Goal: Task Accomplishment & Management: Use online tool/utility

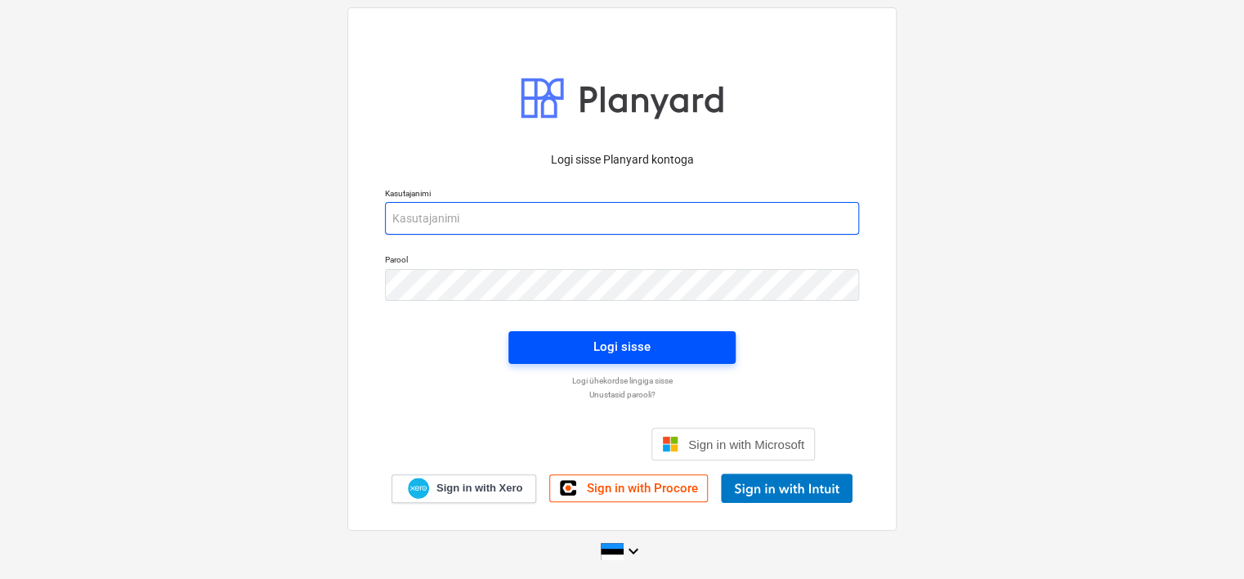
type input "[EMAIL_ADDRESS][DOMAIN_NAME]"
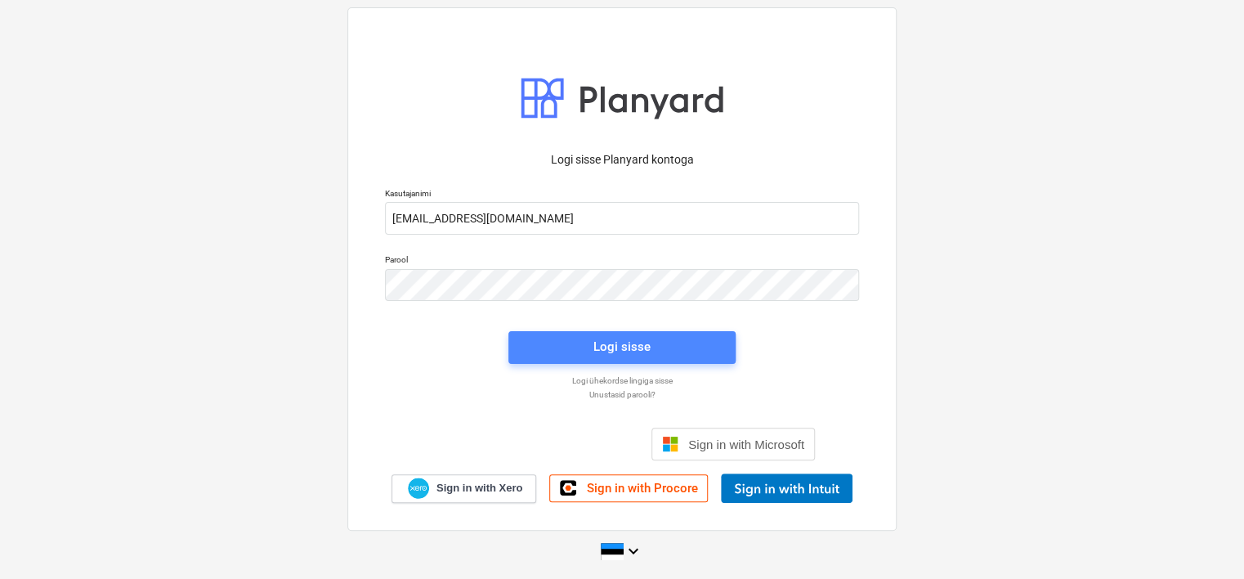
click at [573, 349] on span "Logi sisse" at bounding box center [622, 346] width 188 height 21
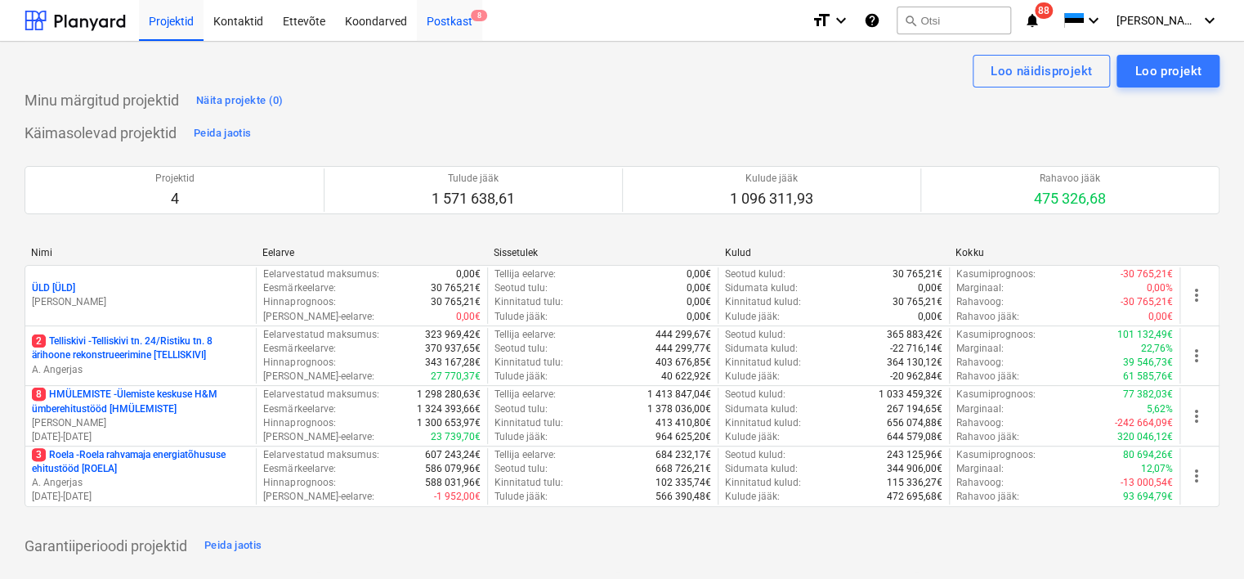
click at [449, 26] on div "Postkast 8" at bounding box center [449, 20] width 65 height 42
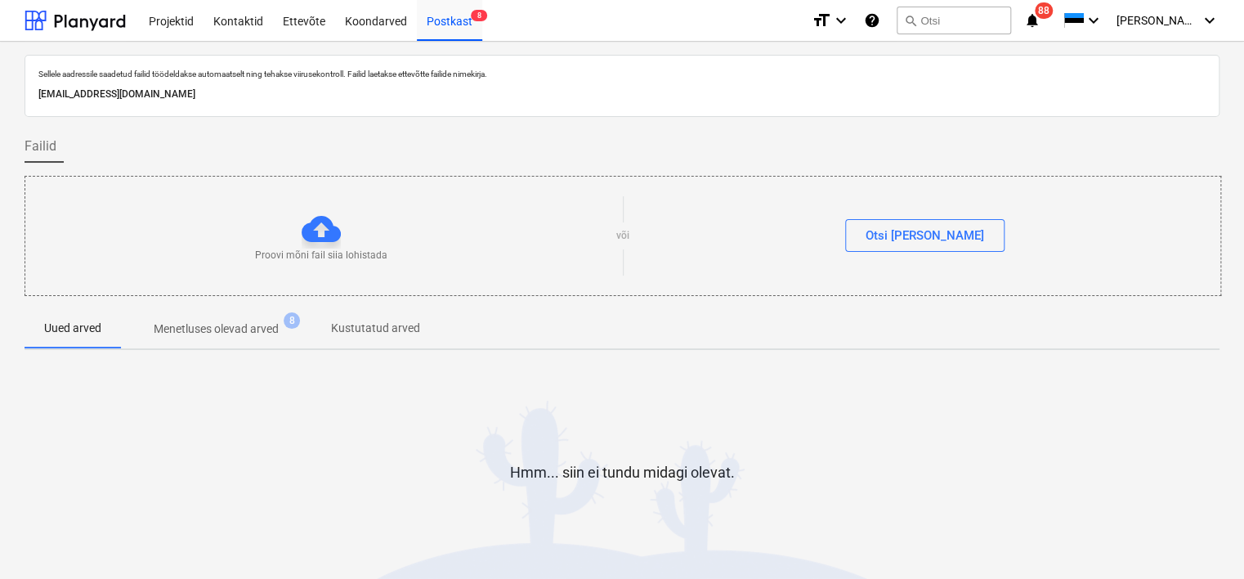
click at [279, 97] on p "[EMAIL_ADDRESS][DOMAIN_NAME]" at bounding box center [621, 94] width 1167 height 17
copy p "[EMAIL_ADDRESS][DOMAIN_NAME]"
click at [0, 422] on html "Projektid Kontaktid Ettevõte Koondarved Postkast 8 format_size keyboard_arrow_d…" at bounding box center [622, 289] width 1244 height 579
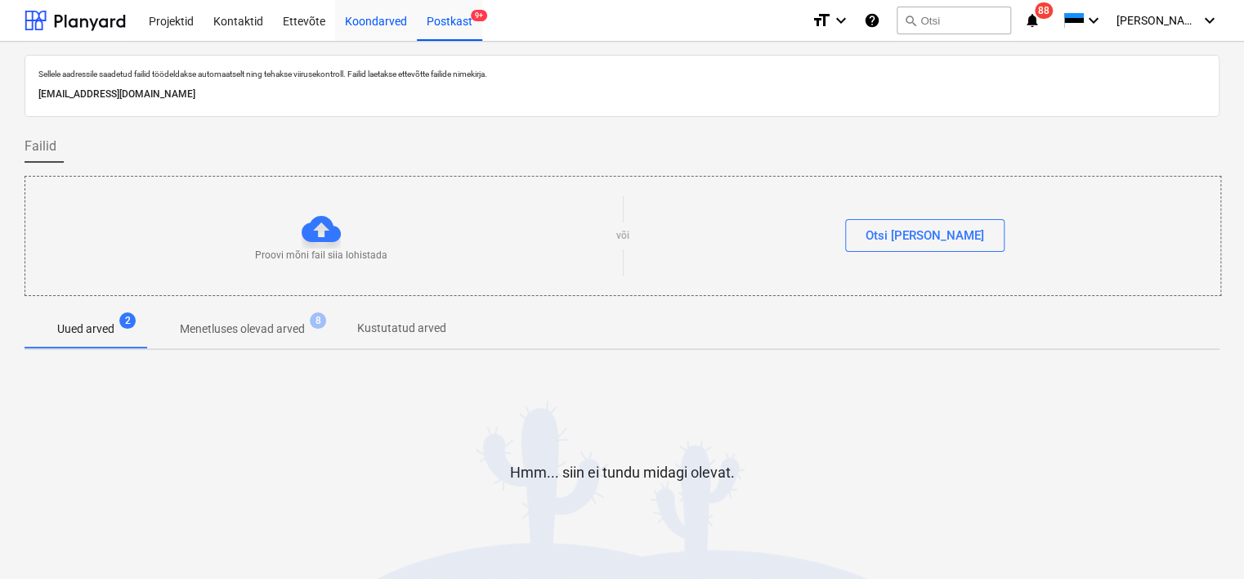
click at [374, 26] on div "Koondarved" at bounding box center [376, 20] width 82 height 42
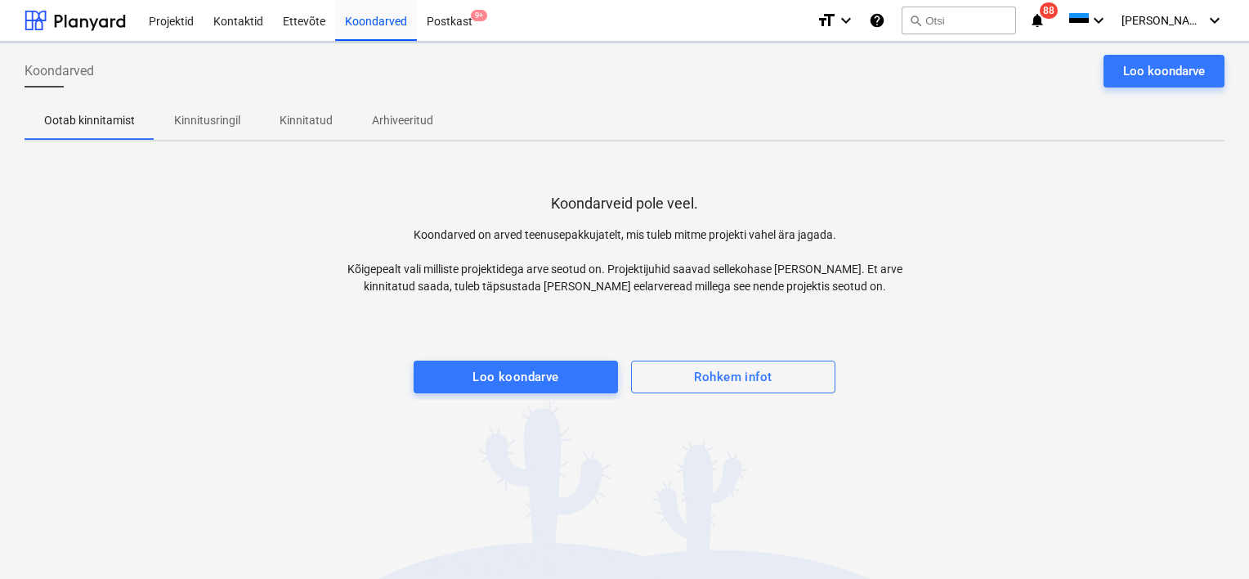
click at [487, 19] on div "Projektid Kontaktid Ettevõte Koondarved Postkast 9+" at bounding box center [471, 20] width 664 height 41
click at [458, 19] on div "Postkast 9+" at bounding box center [449, 20] width 65 height 42
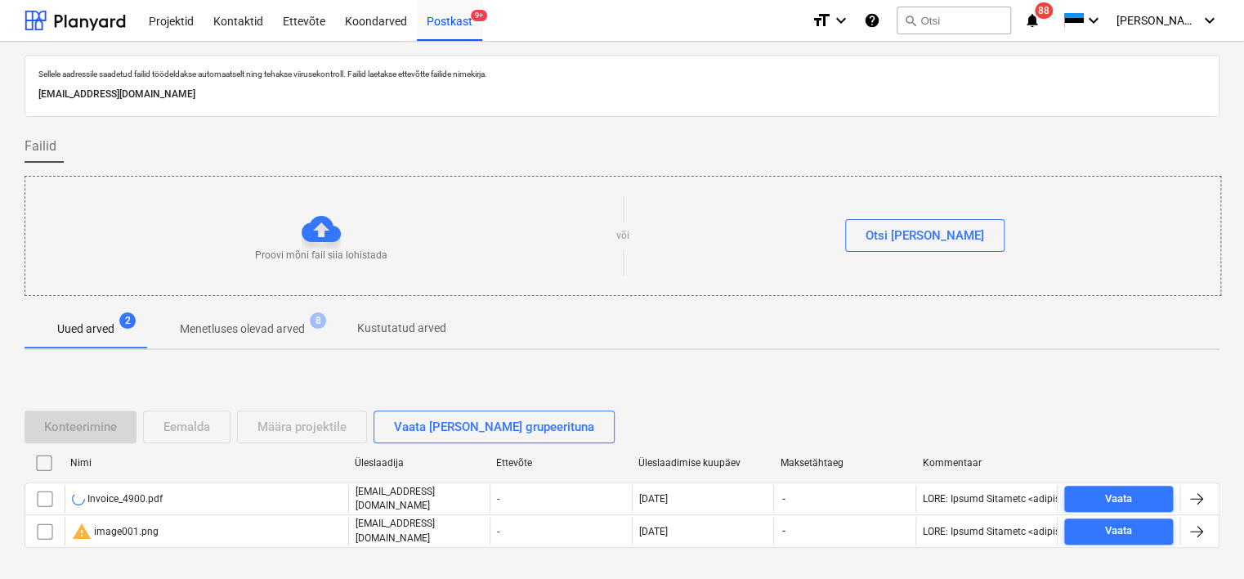
scroll to position [54, 0]
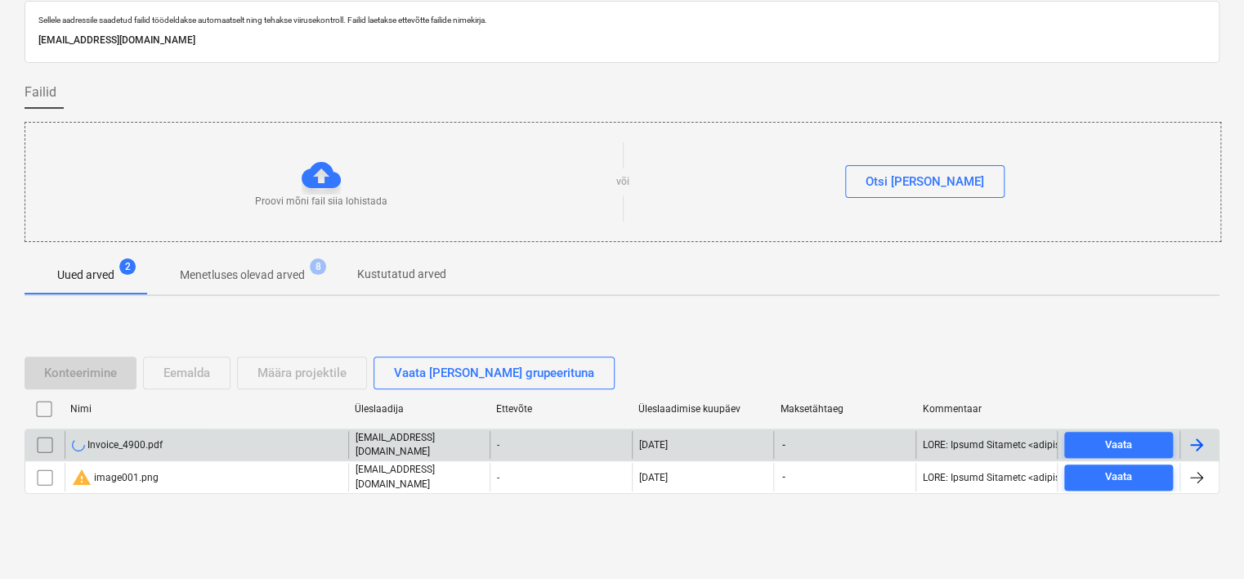
click at [239, 443] on div "Invoice_4900.pdf" at bounding box center [207, 445] width 284 height 28
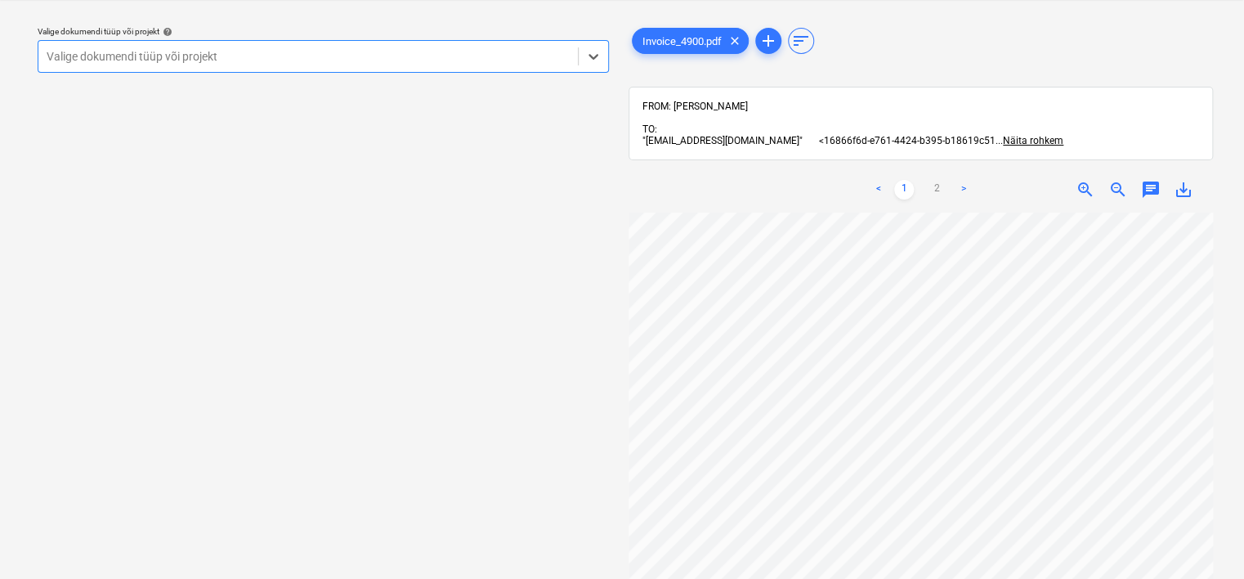
click at [349, 42] on div "Valige dokumendi tüüp või projekt" at bounding box center [323, 56] width 571 height 33
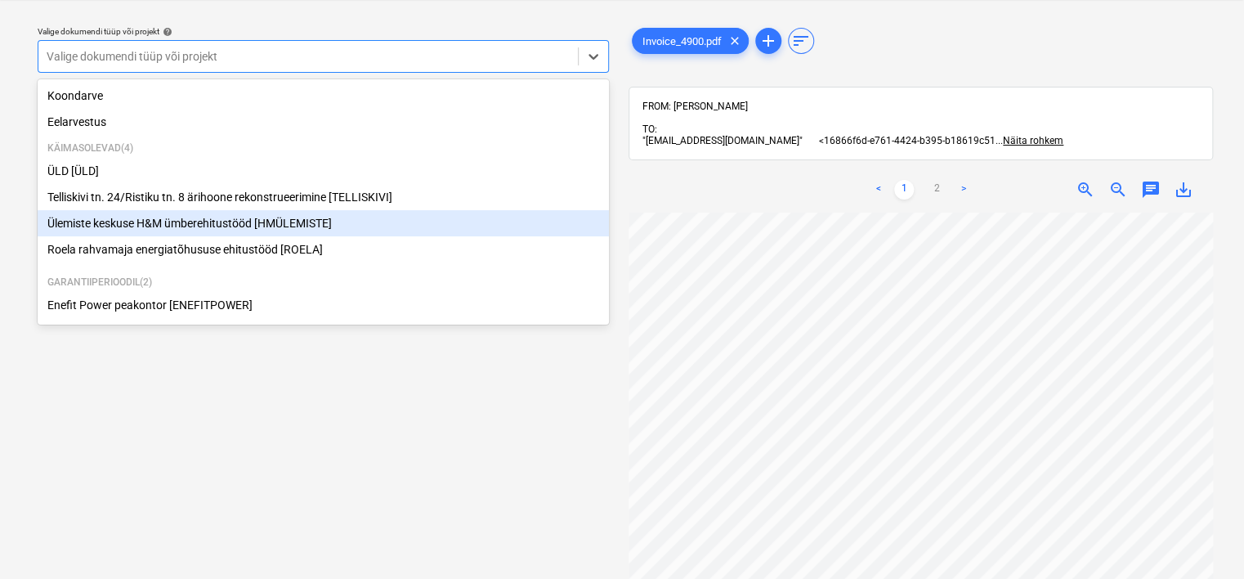
click at [267, 222] on div "Ülemiste keskuse H&M ümberehitustööd [HMÜLEMISTE]" at bounding box center [323, 223] width 571 height 26
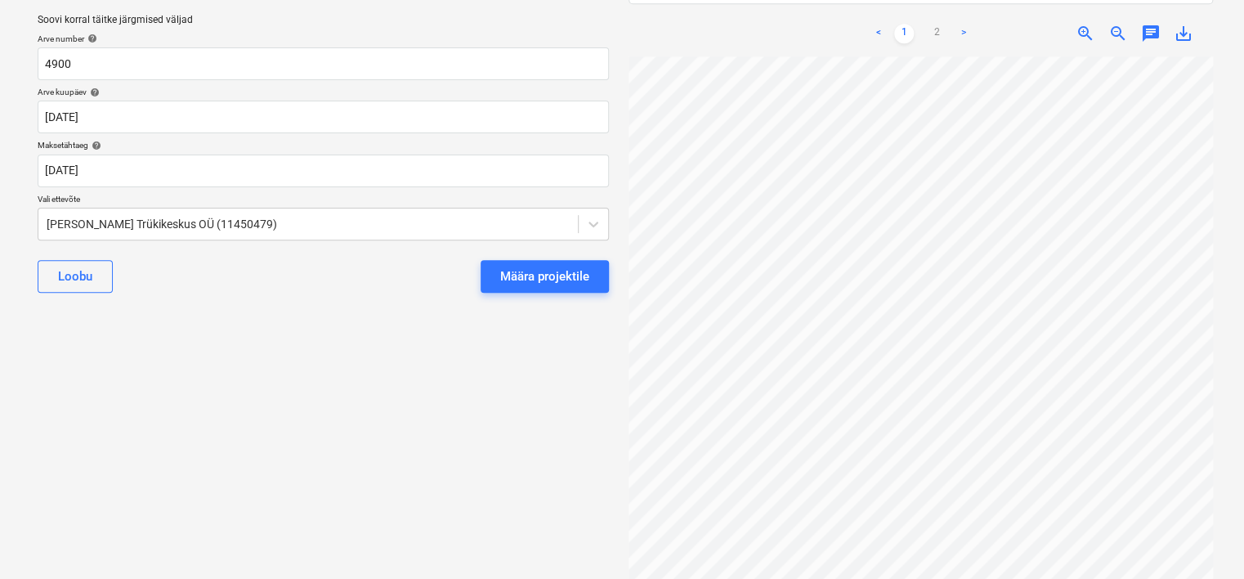
scroll to position [173, 0]
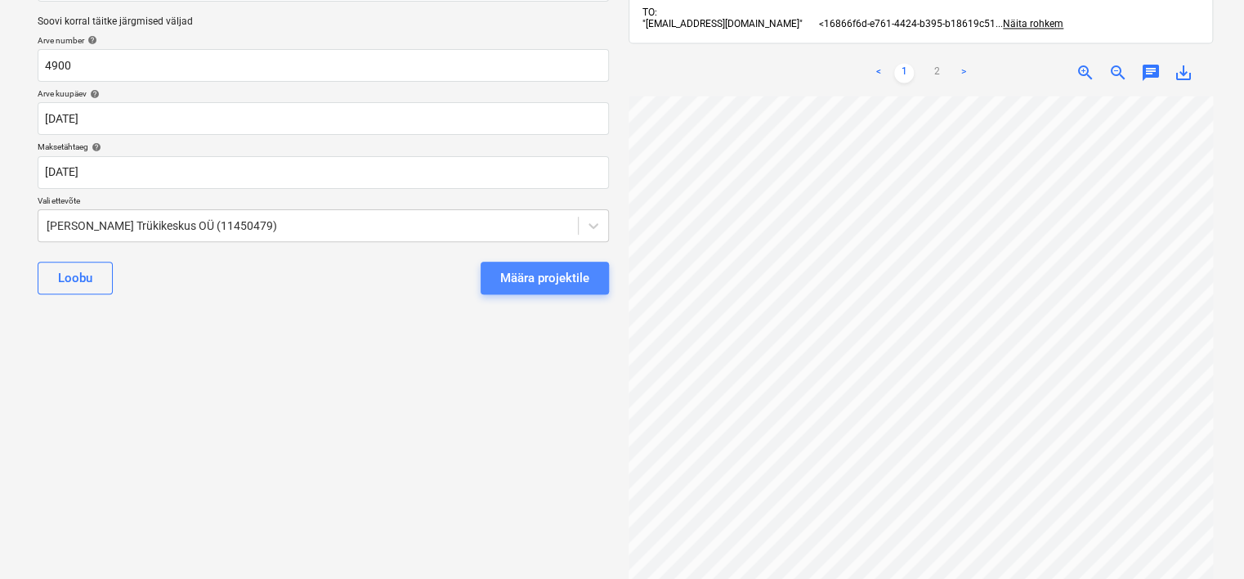
click at [525, 271] on div "Määra projektile" at bounding box center [544, 277] width 89 height 21
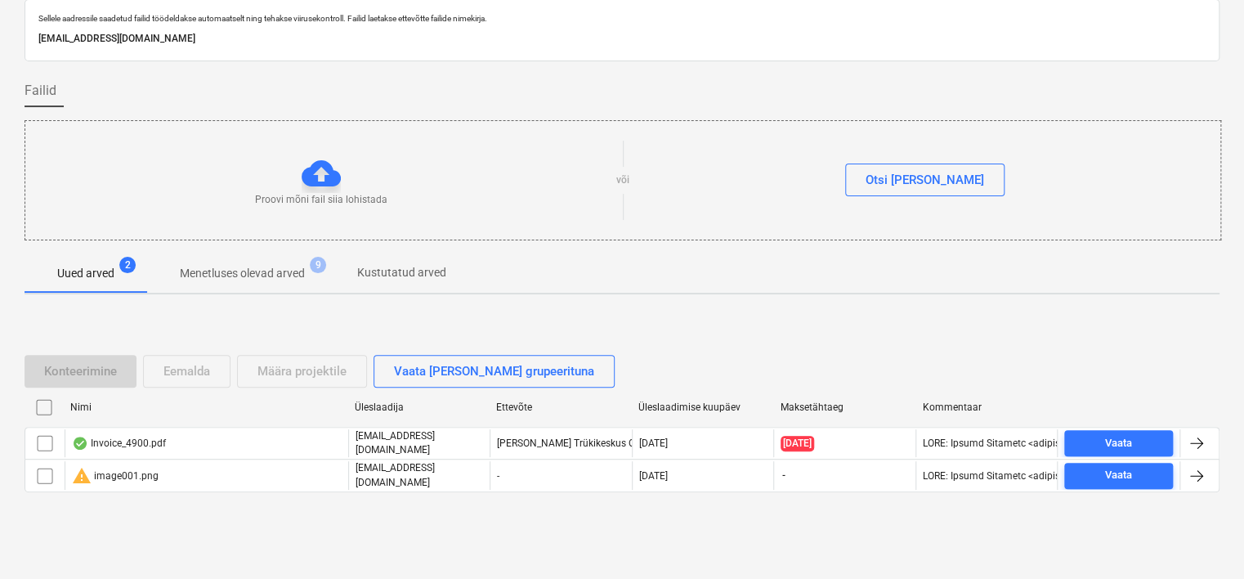
scroll to position [54, 0]
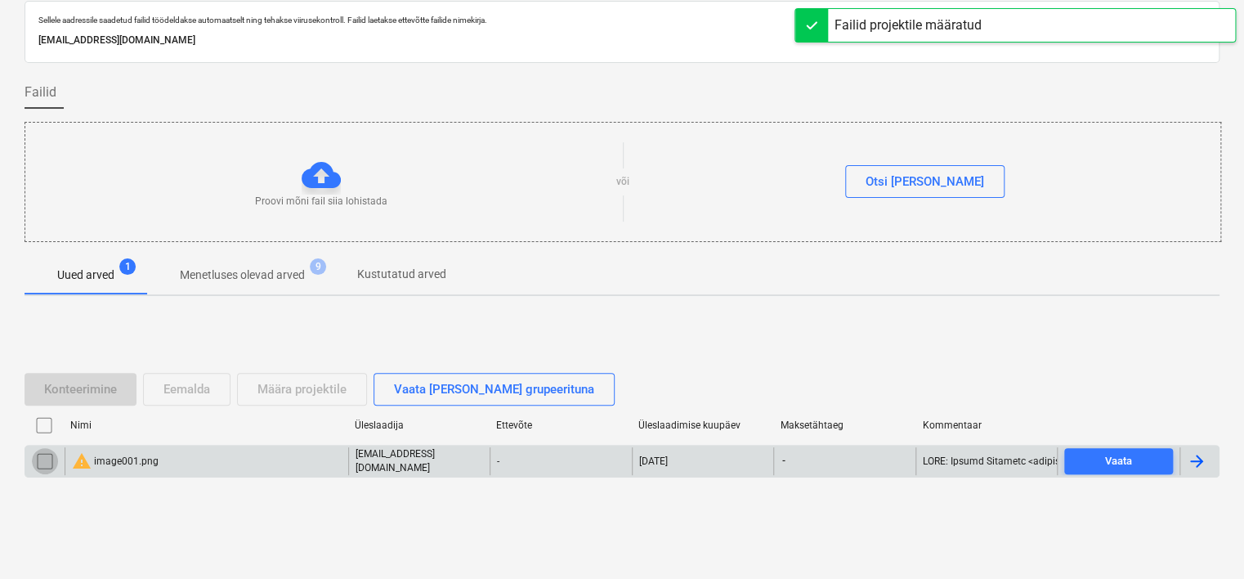
click at [40, 464] on input "checkbox" at bounding box center [45, 461] width 26 height 26
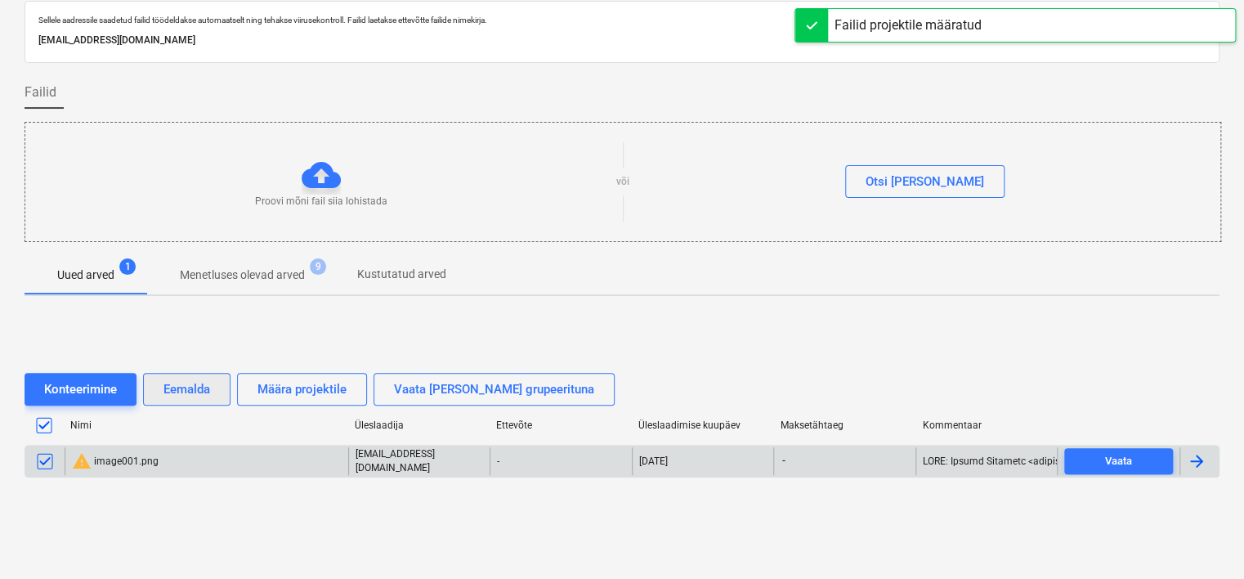
click at [199, 387] on div "Eemalda" at bounding box center [186, 388] width 47 height 21
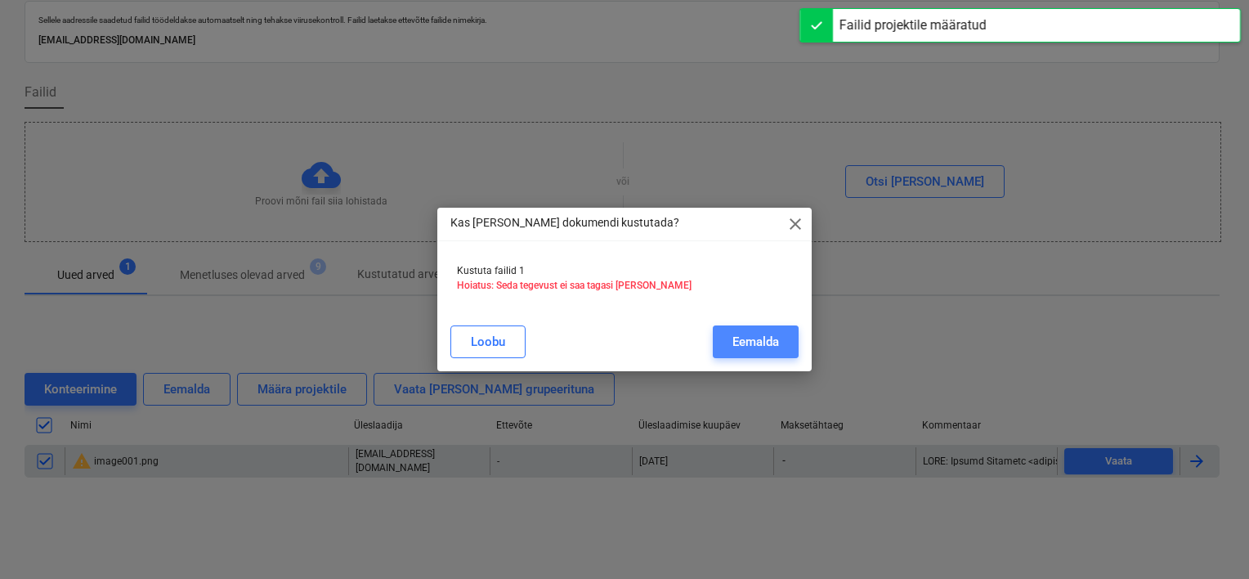
click at [788, 341] on button "Eemalda" at bounding box center [756, 341] width 86 height 33
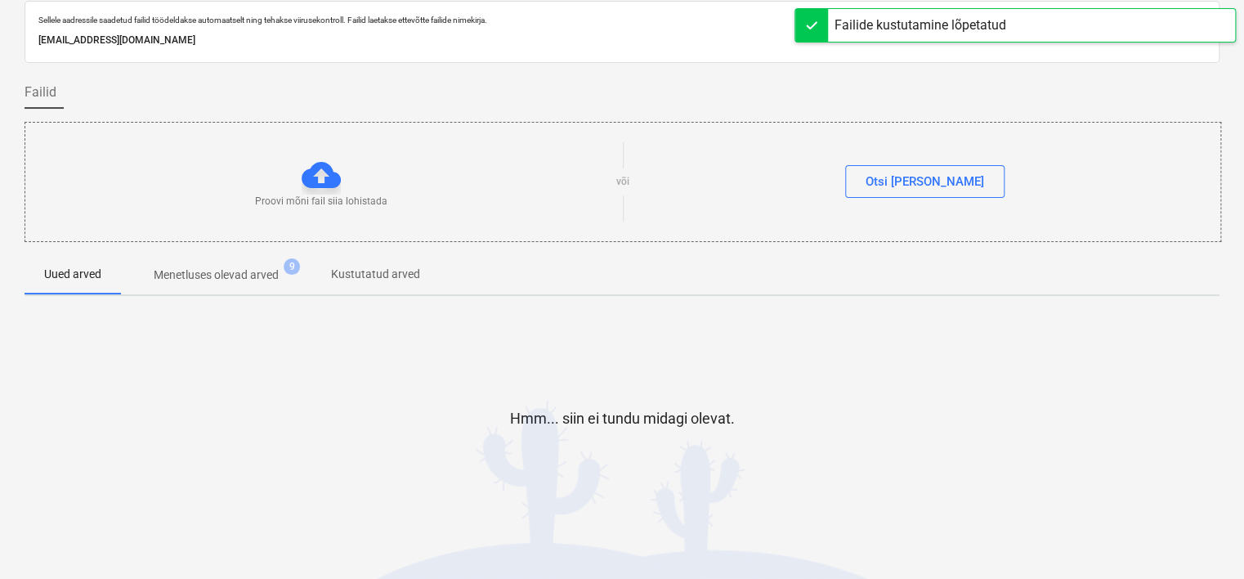
scroll to position [0, 0]
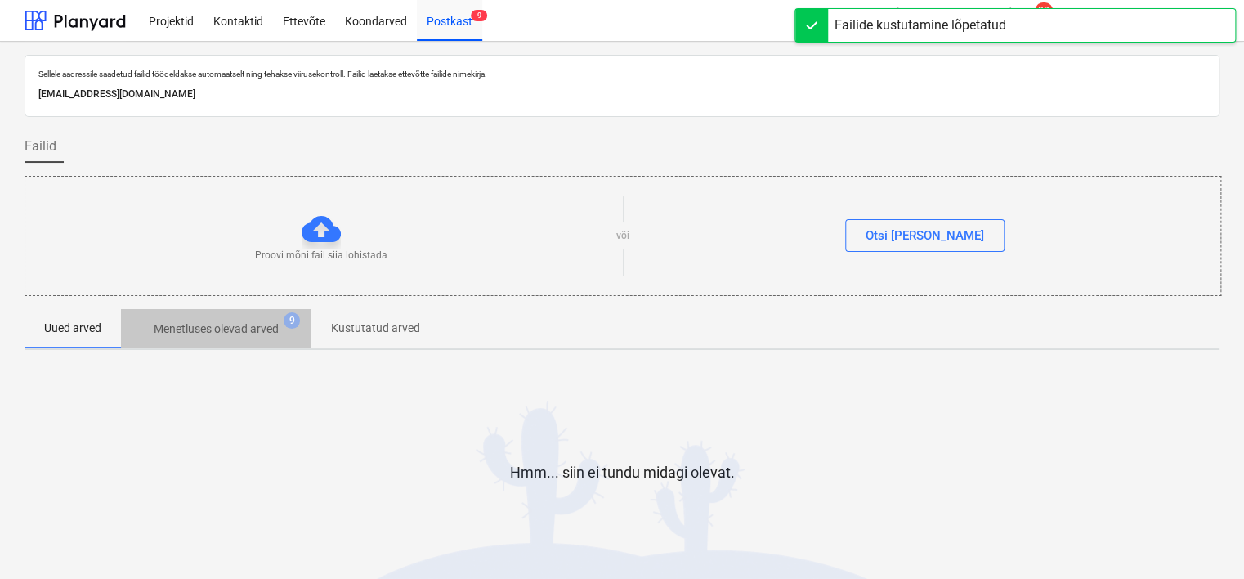
click at [231, 333] on p "Menetluses olevad arved" at bounding box center [216, 328] width 125 height 17
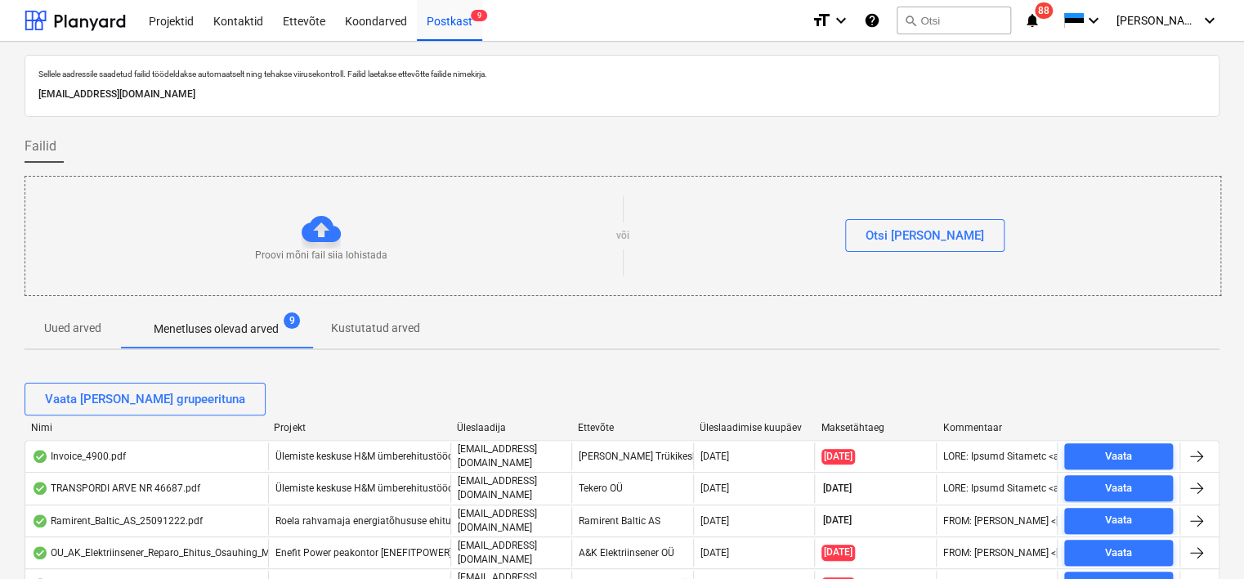
click at [0, 288] on html "Projektid Kontaktid Ettevõte Koondarved Postkast 9 format_size keyboard_arrow_d…" at bounding box center [622, 289] width 1244 height 579
click at [0, 291] on div "Sellele aadressile saadetud failid töödeldakse automaatselt ning tehakse viirus…" at bounding box center [622, 544] width 1244 height 1004
click at [447, 12] on div "Postkast 9" at bounding box center [449, 20] width 65 height 42
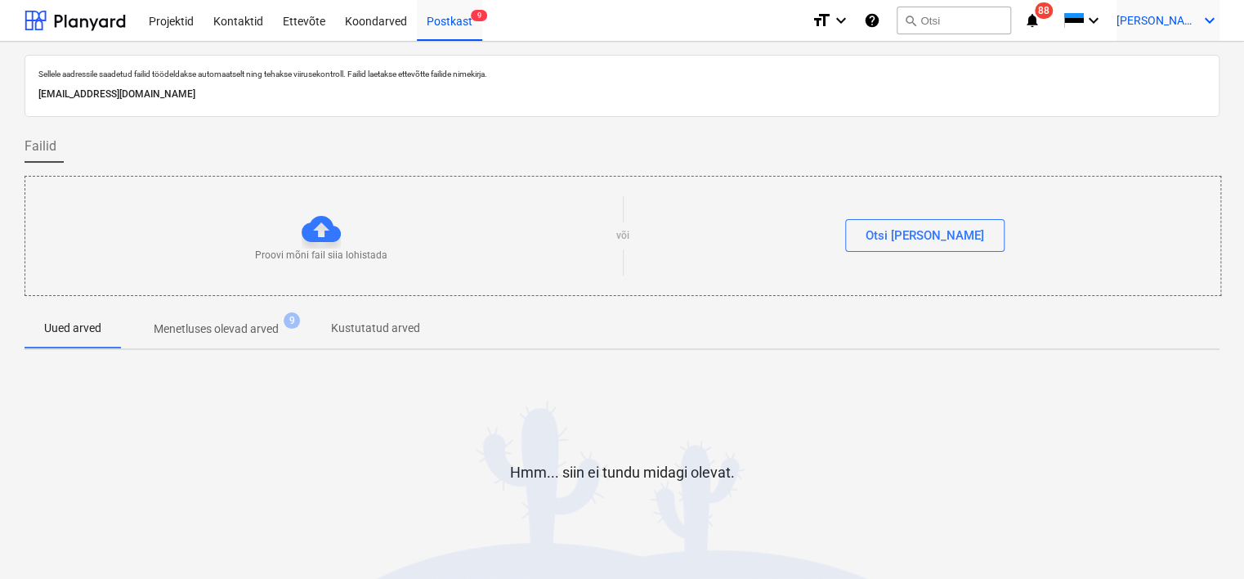
click at [1181, 16] on span "[PERSON_NAME]" at bounding box center [1157, 20] width 82 height 13
click at [1166, 93] on div "Logi välja" at bounding box center [1170, 90] width 98 height 26
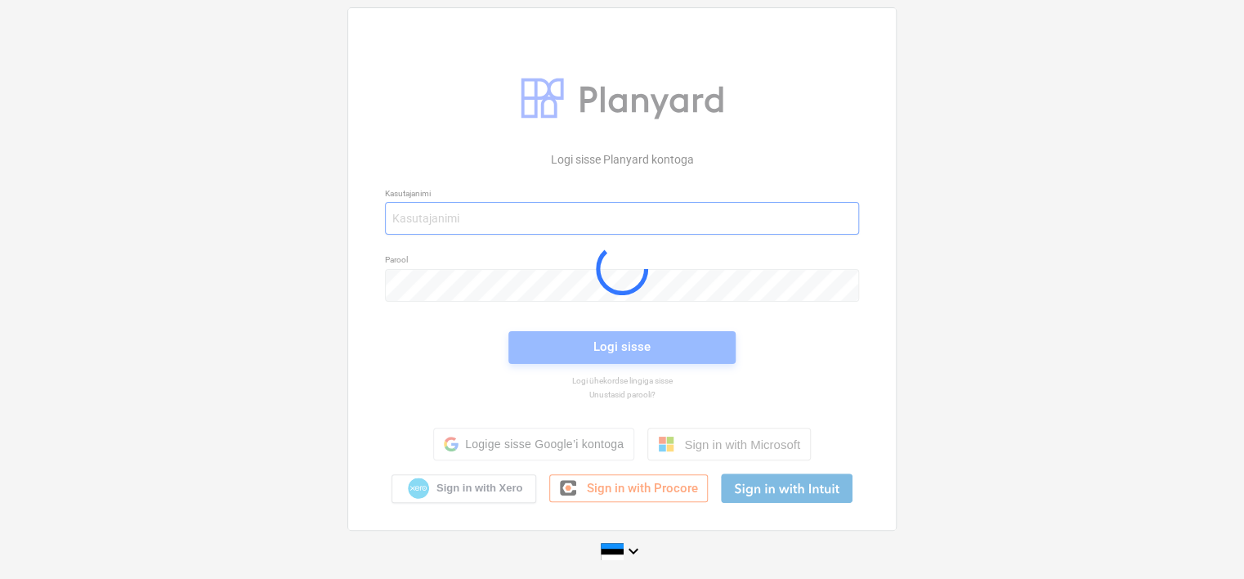
type input "[EMAIL_ADDRESS][DOMAIN_NAME]"
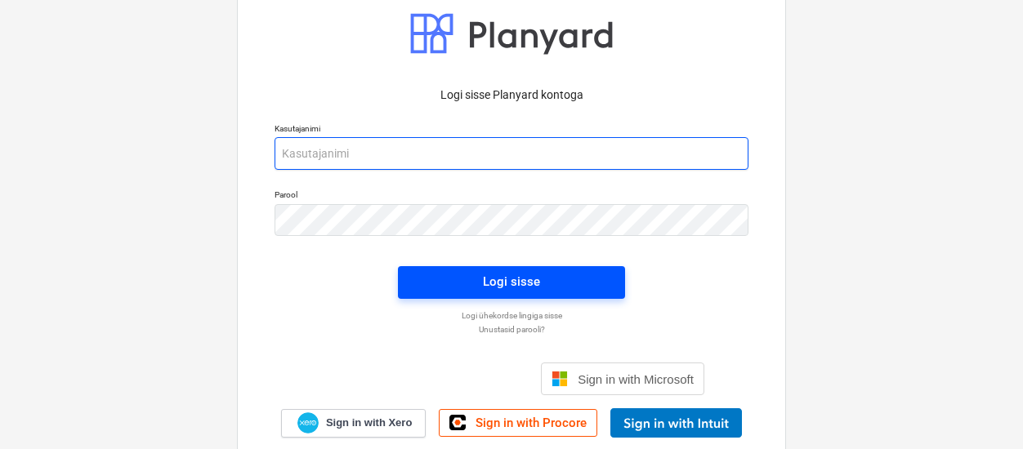
type input "[EMAIL_ADDRESS][DOMAIN_NAME]"
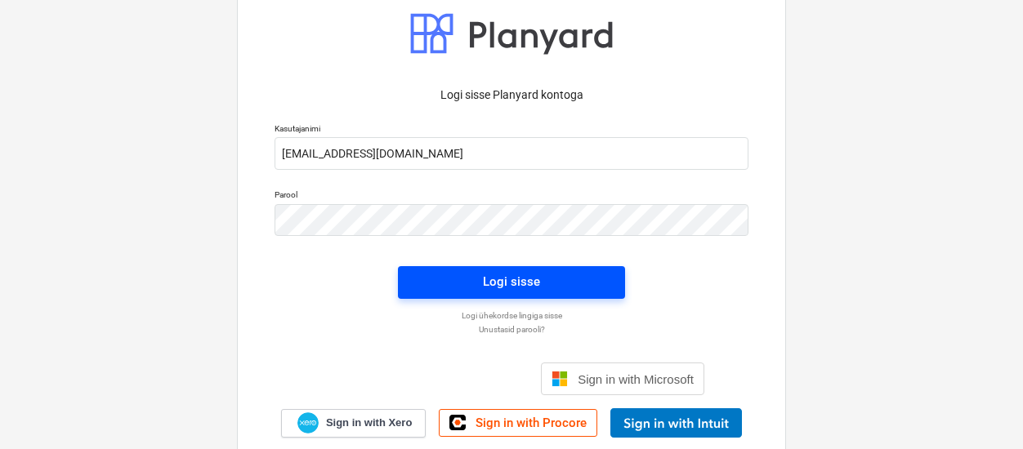
click at [440, 282] on span "Logi sisse" at bounding box center [512, 281] width 188 height 21
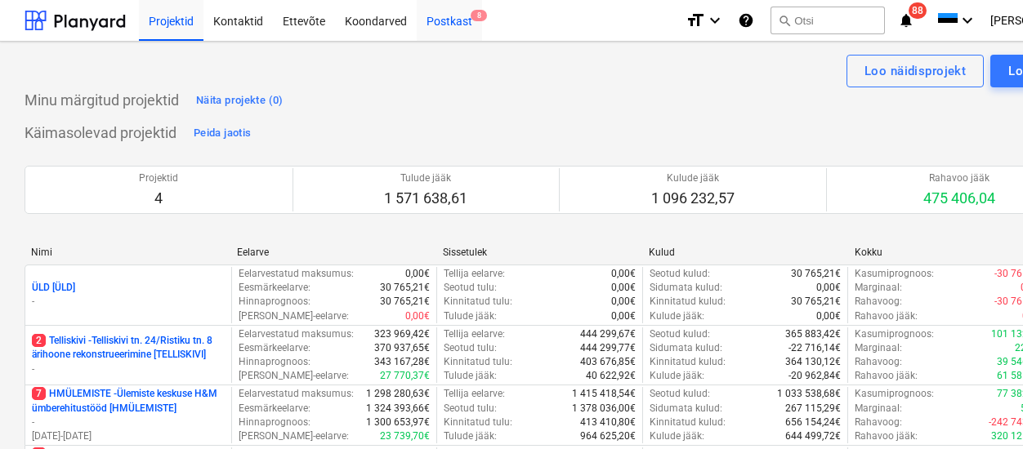
click at [445, 17] on div "Postkast 8" at bounding box center [449, 20] width 65 height 42
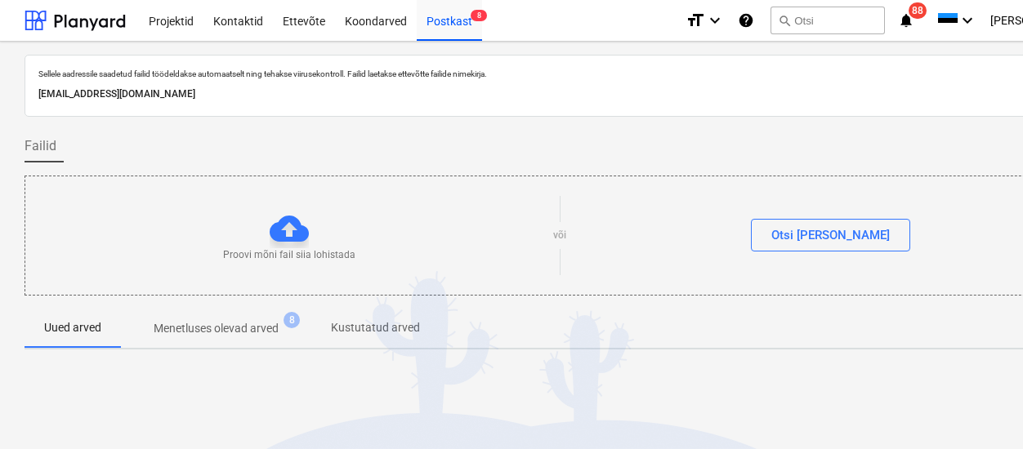
scroll to position [183, 0]
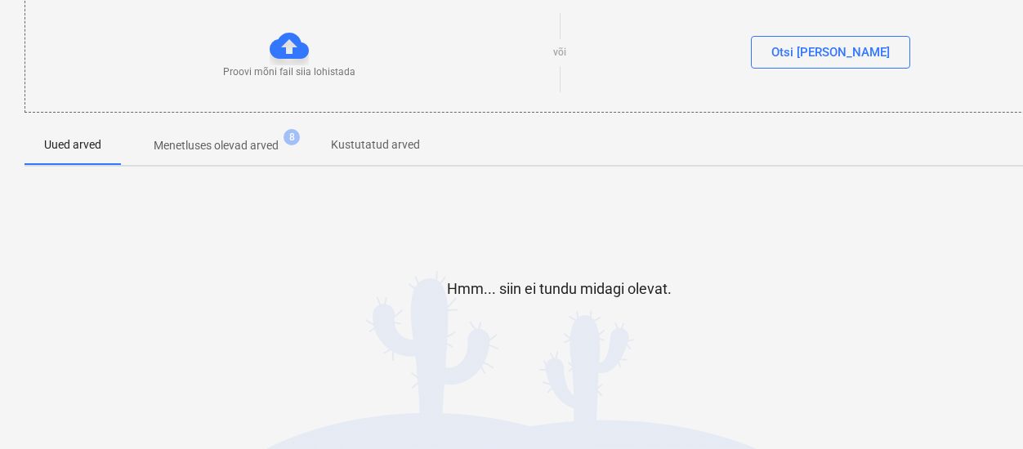
click at [213, 150] on p "Menetluses olevad arved" at bounding box center [216, 145] width 125 height 17
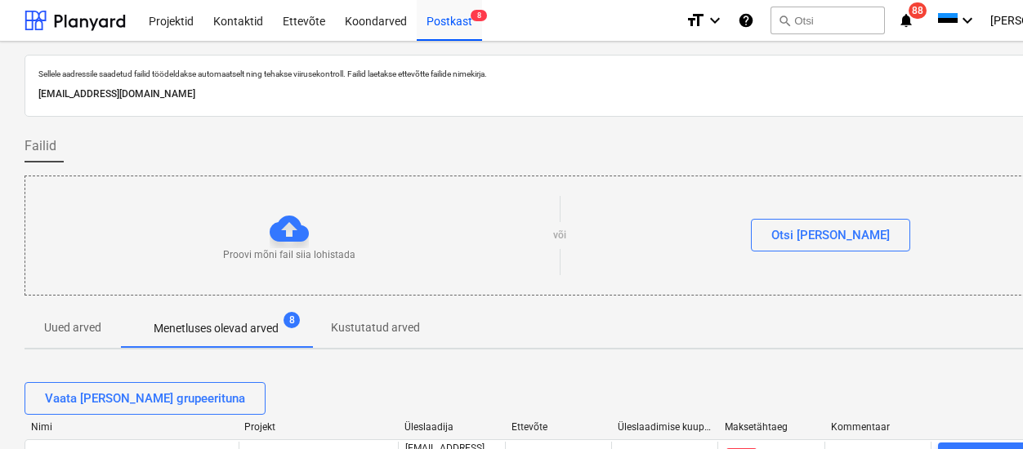
click at [257, 87] on p "[EMAIL_ADDRESS][DOMAIN_NAME]" at bounding box center [558, 94] width 1041 height 17
copy p "[EMAIL_ADDRESS][DOMAIN_NAME]"
click at [272, 145] on div "Failid" at bounding box center [559, 146] width 1069 height 33
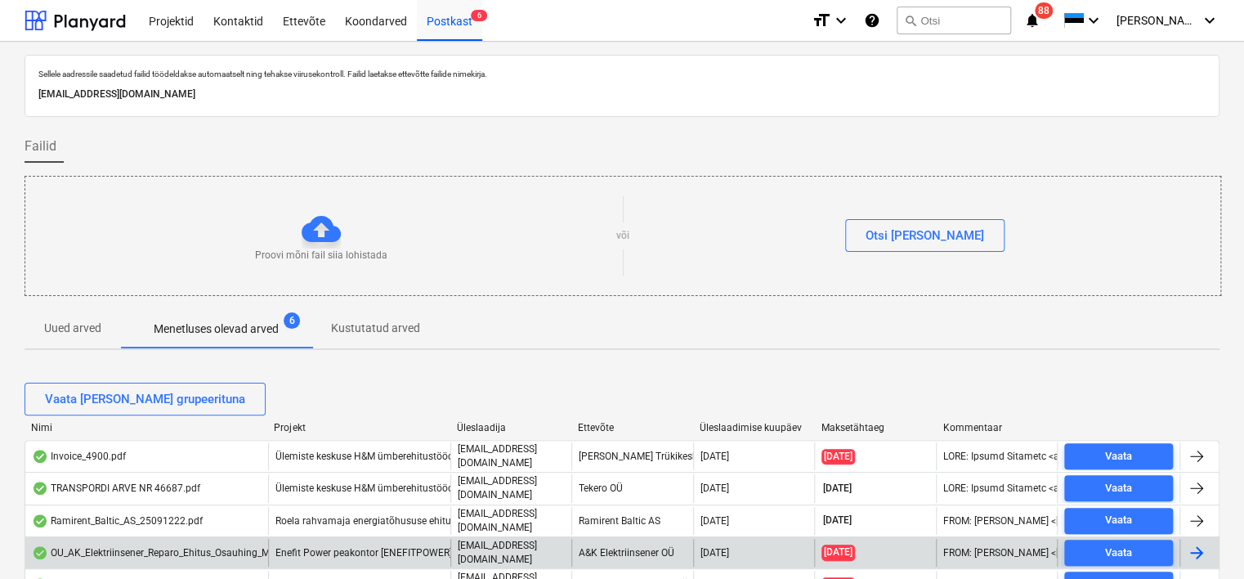
click at [246, 95] on p "[EMAIL_ADDRESS][DOMAIN_NAME]" at bounding box center [621, 94] width 1167 height 17
copy p "[EMAIL_ADDRESS][DOMAIN_NAME]"
click at [0, 449] on html "Projektid Kontaktid Ettevõte Koondarved Postkast 6 format_size keyboard_arrow_d…" at bounding box center [622, 289] width 1244 height 579
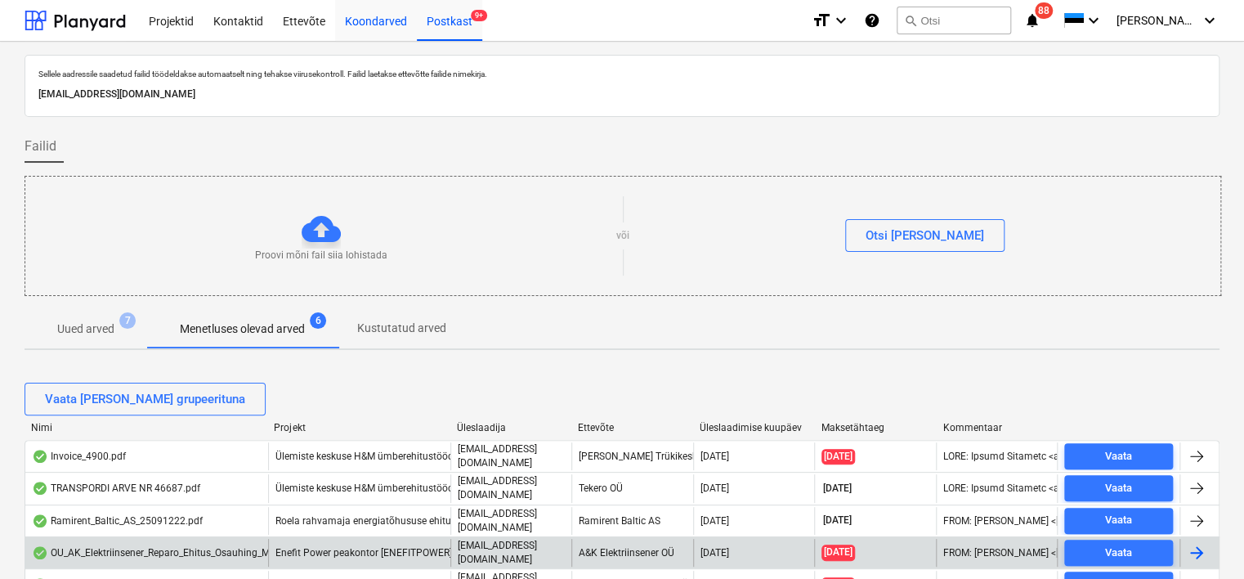
click at [364, 14] on div "Koondarved" at bounding box center [376, 20] width 82 height 42
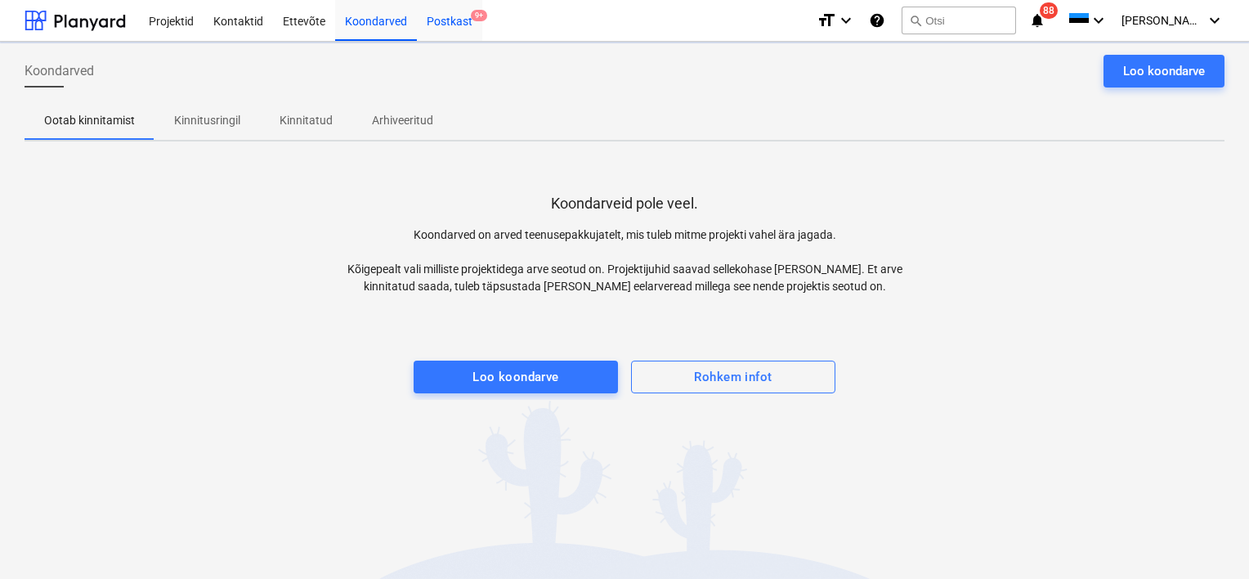
click at [451, 20] on div "Postkast 9+" at bounding box center [449, 20] width 65 height 42
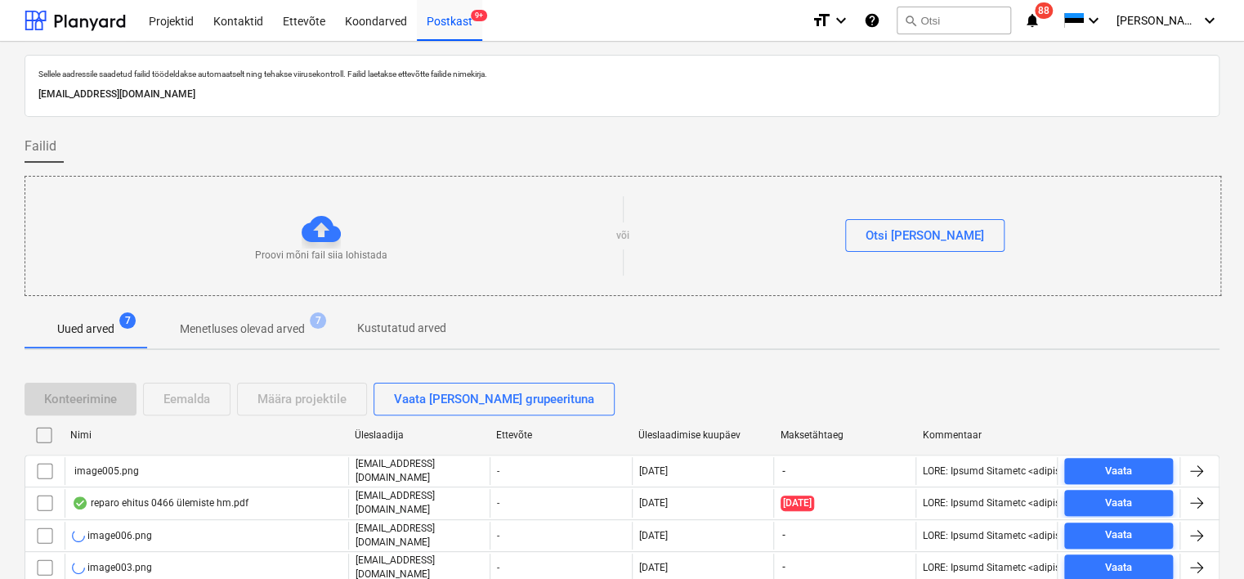
scroll to position [144, 0]
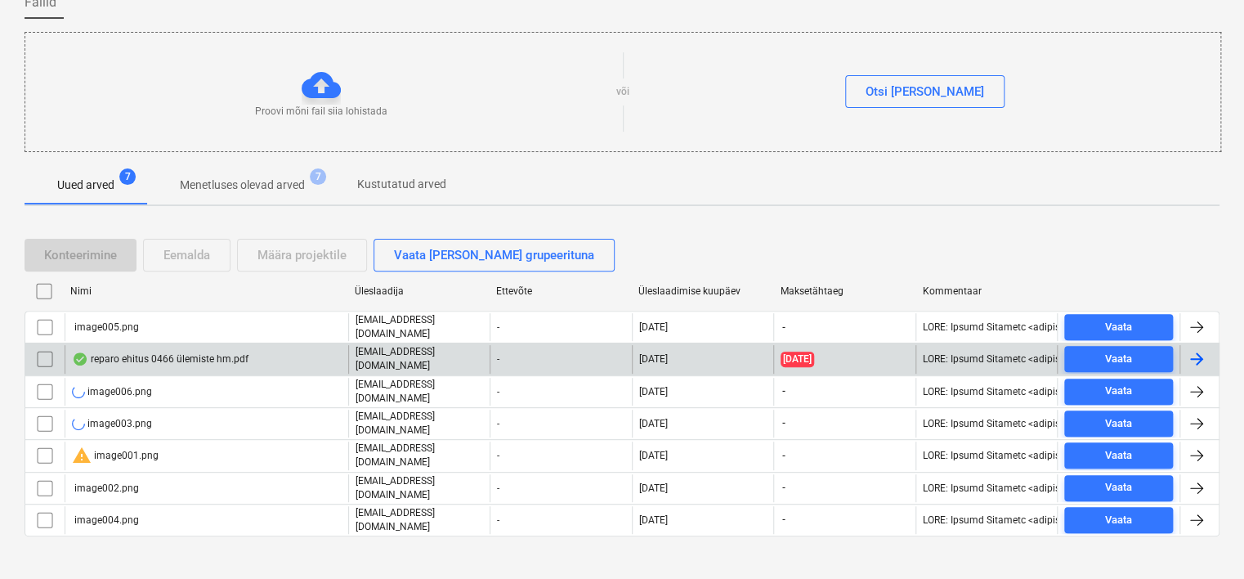
click at [199, 352] on div "reparo ehitus 0466 ülemiste hm.pdf" at bounding box center [160, 358] width 177 height 13
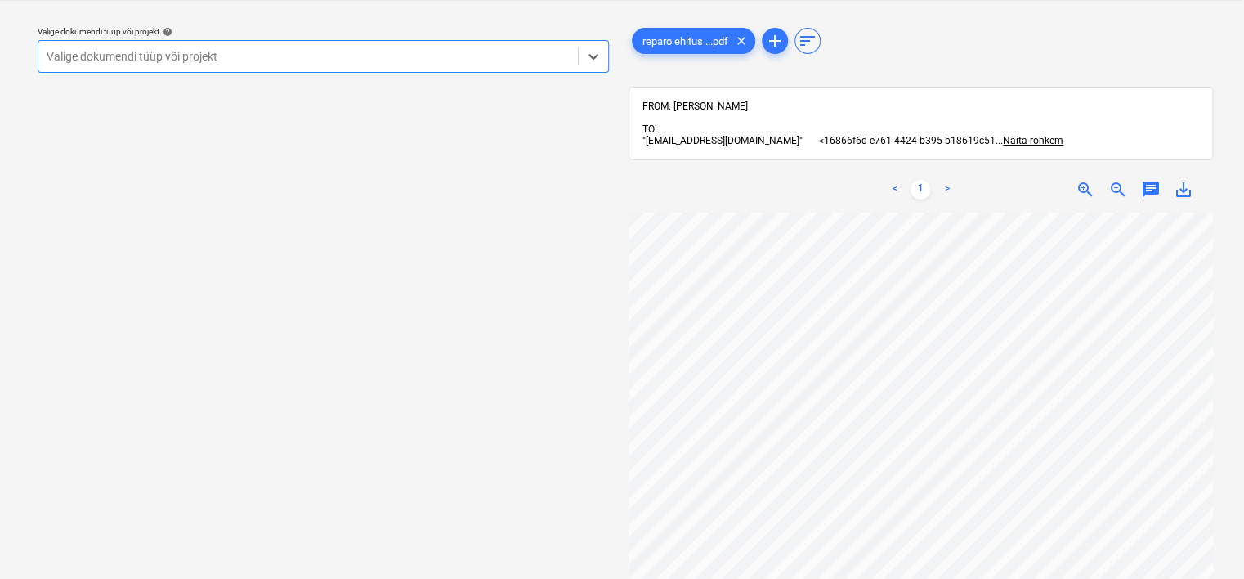
click at [350, 64] on div at bounding box center [308, 56] width 523 height 16
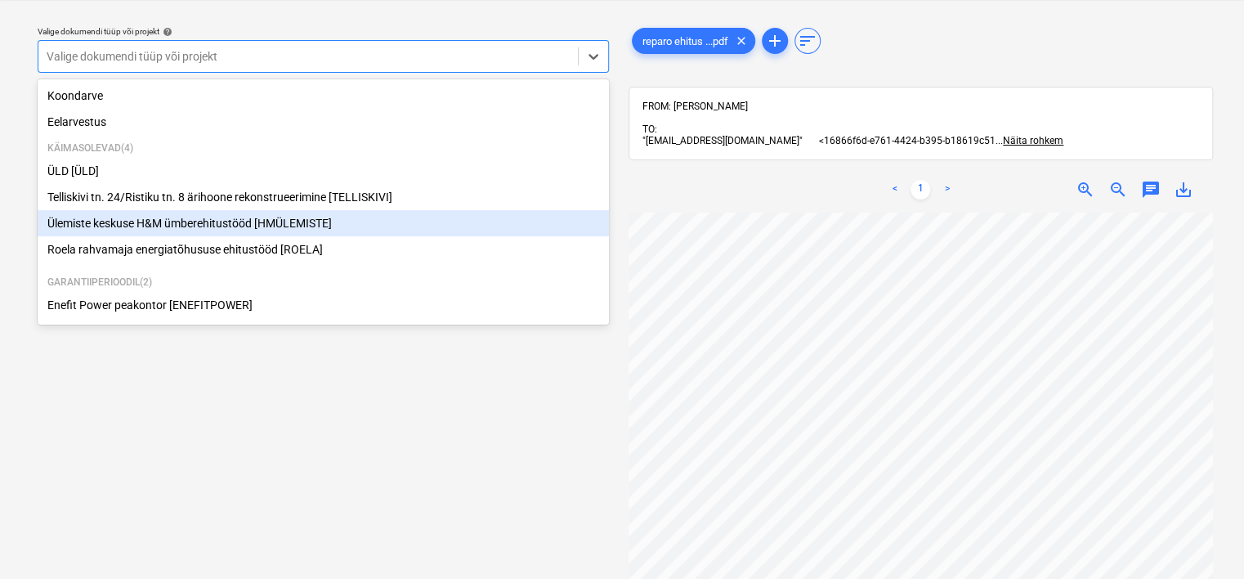
click at [224, 232] on div "Ülemiste keskuse H&M ümberehitustööd [HMÜLEMISTE]" at bounding box center [323, 223] width 571 height 26
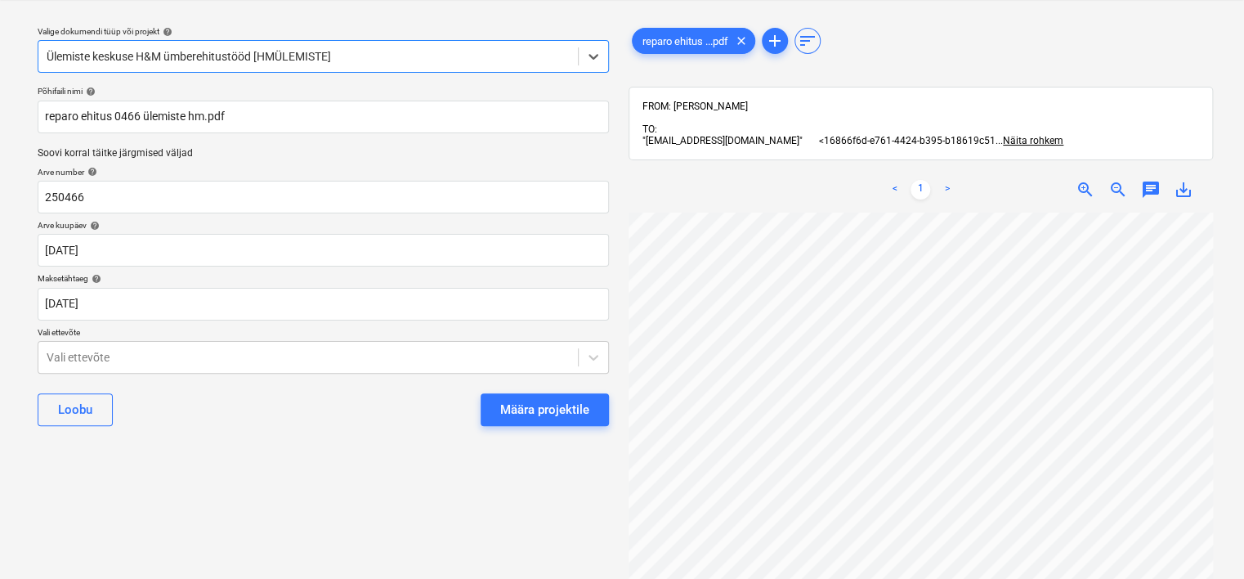
scroll to position [0, 163]
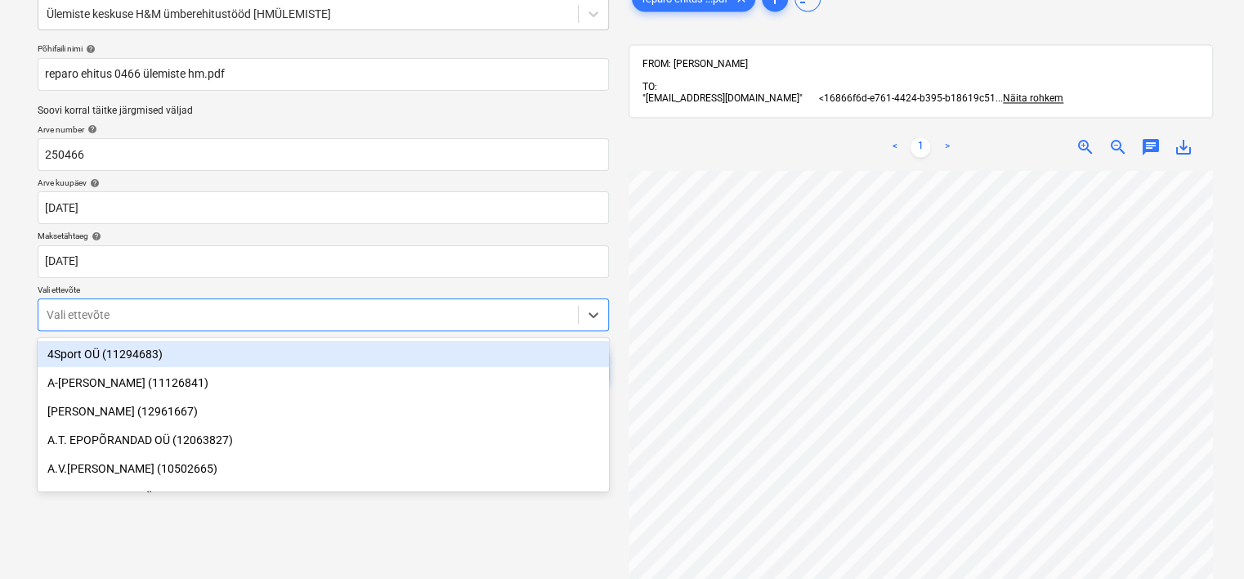
click at [285, 360] on body "Projektid Kontaktid Ettevõte Koondarved Postkast 9+ format_size keyboard_arrow_…" at bounding box center [622, 205] width 1244 height 579
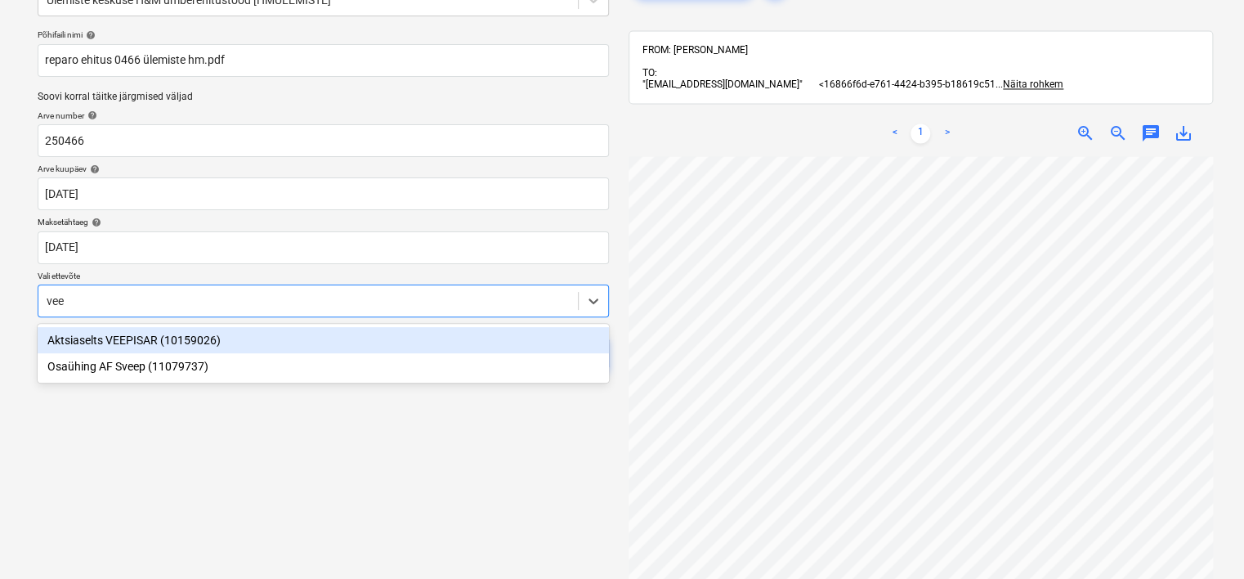
type input "veep"
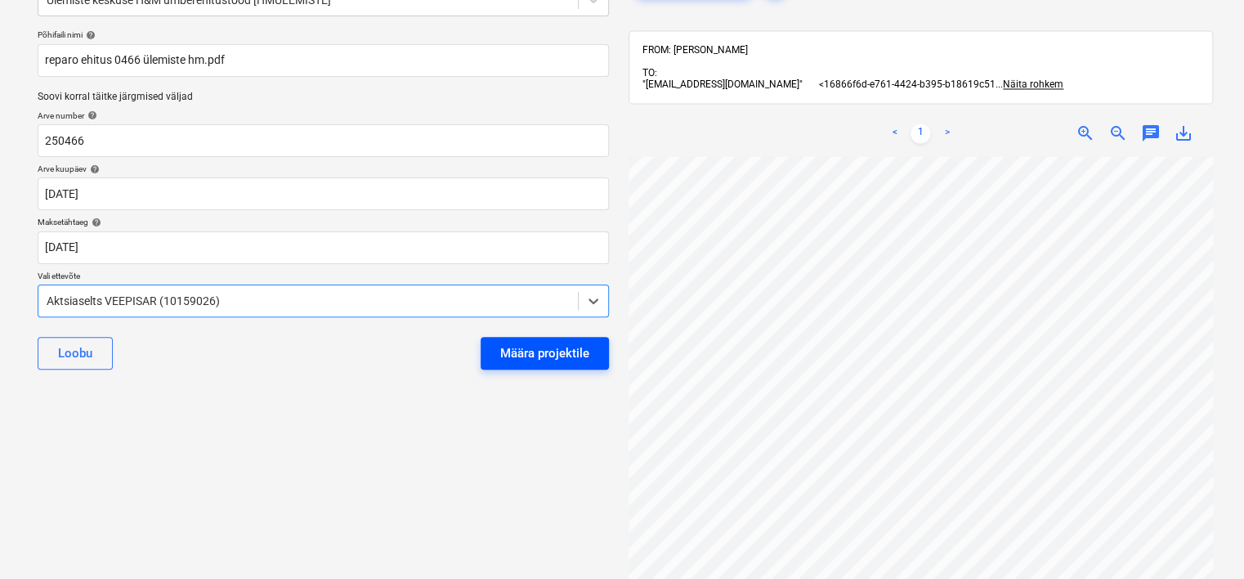
click at [560, 353] on div "Määra projektile" at bounding box center [544, 352] width 89 height 21
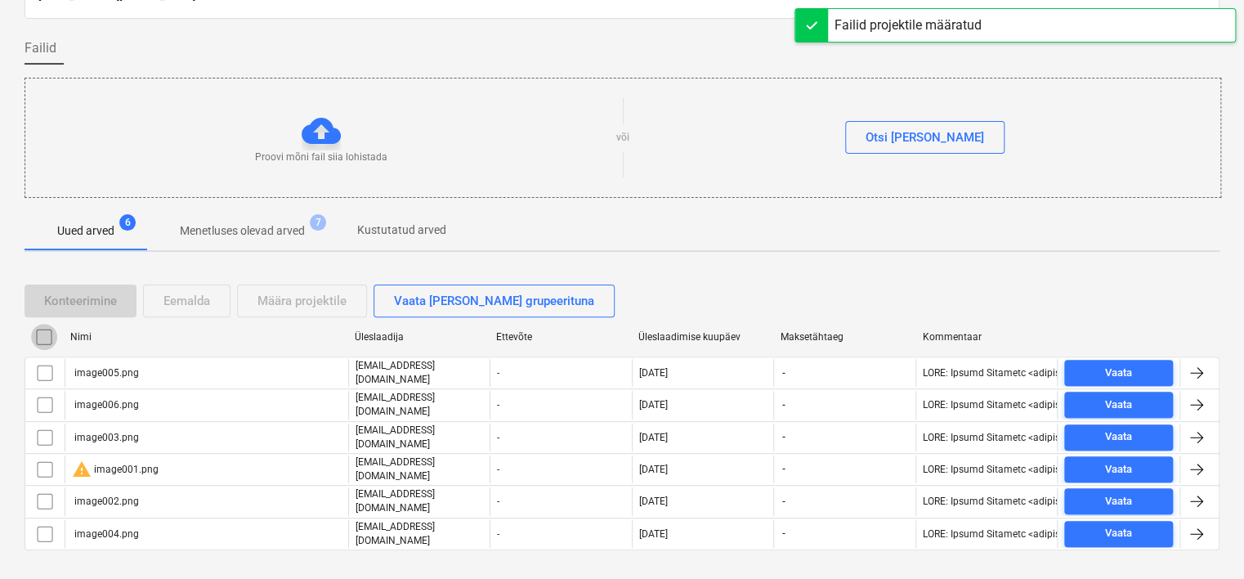
click at [40, 333] on input "checkbox" at bounding box center [44, 337] width 26 height 26
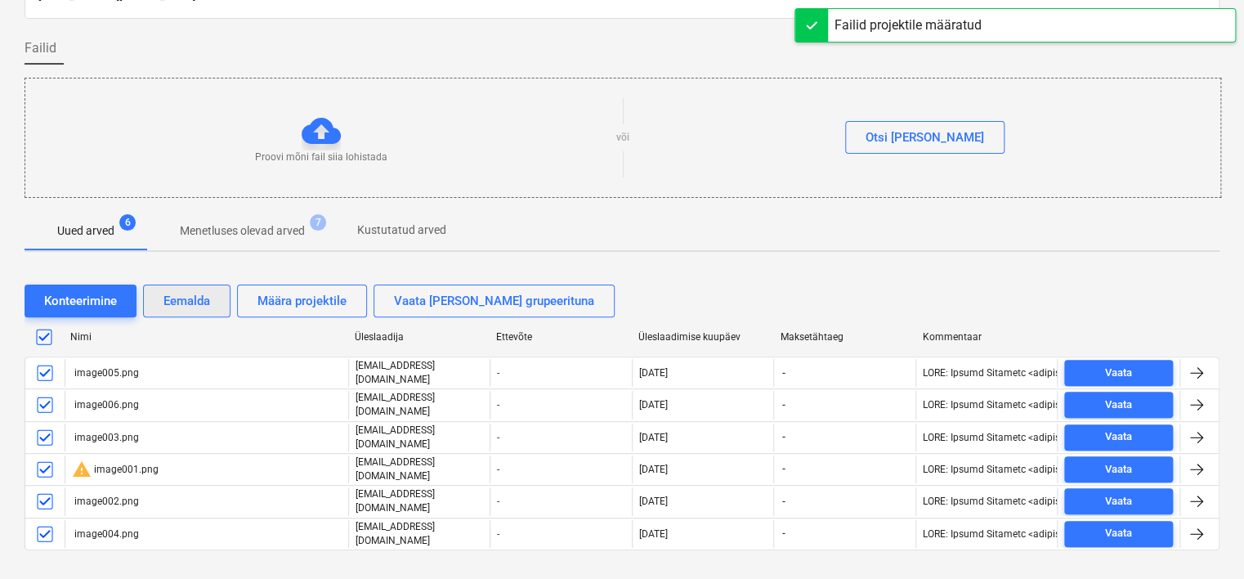
click at [194, 297] on div "Eemalda" at bounding box center [186, 300] width 47 height 21
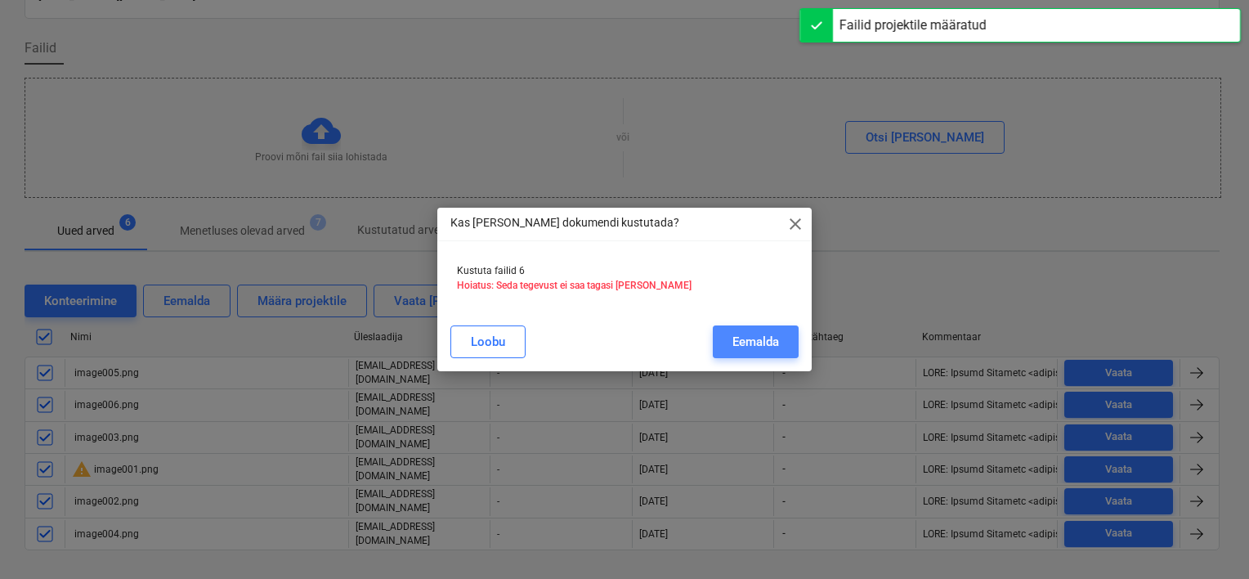
click at [767, 338] on div "Eemalda" at bounding box center [755, 341] width 47 height 21
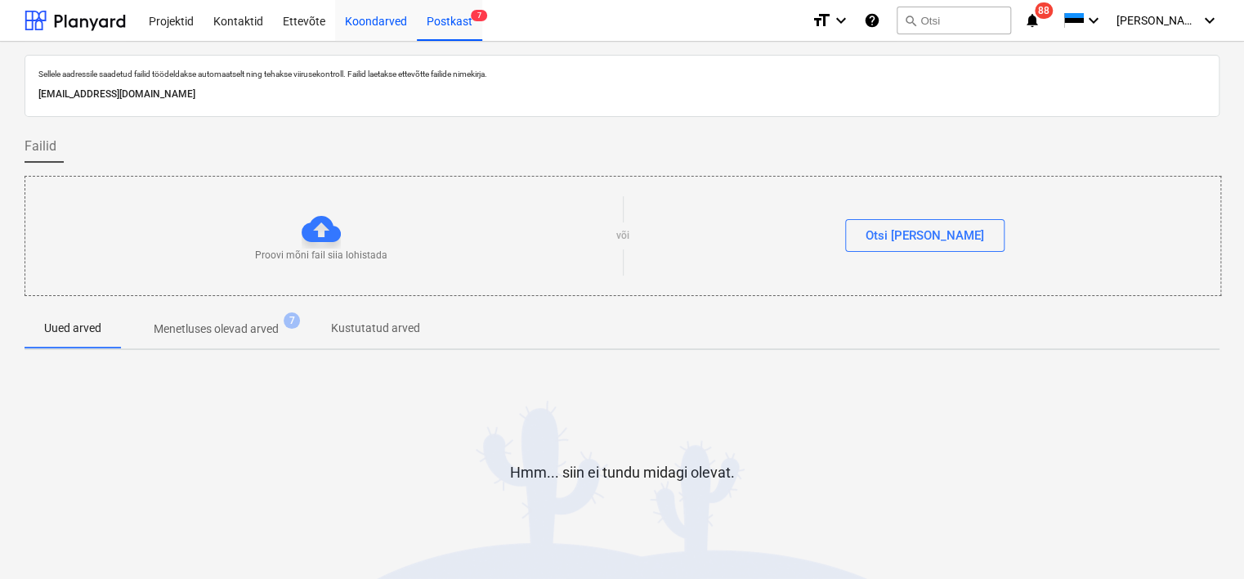
click at [391, 23] on div "Koondarved" at bounding box center [376, 20] width 82 height 42
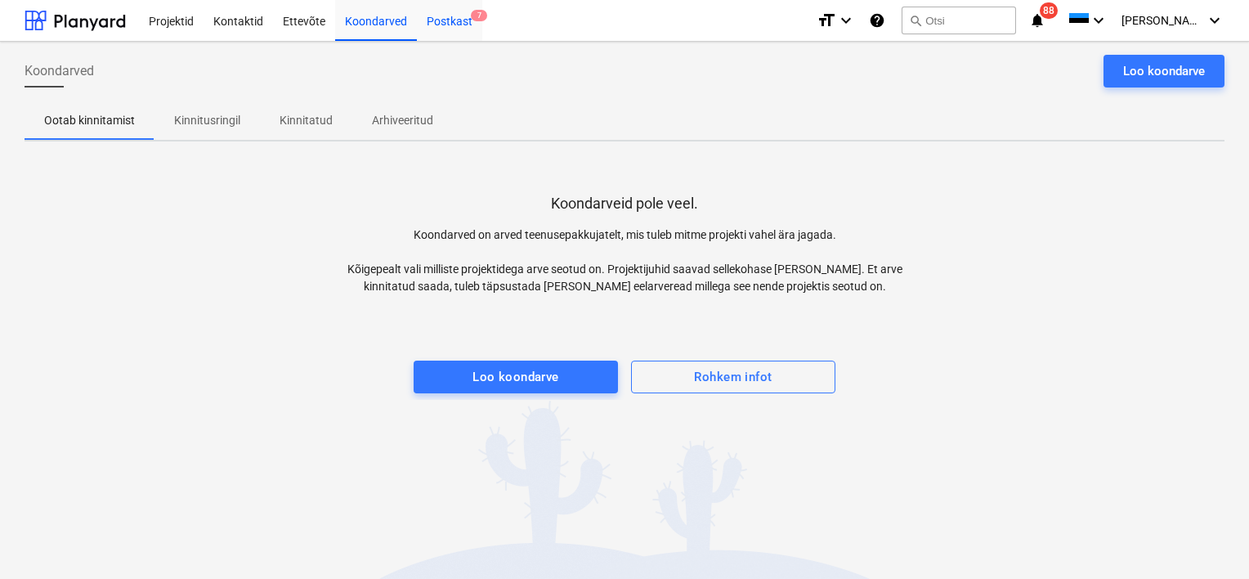
click at [461, 31] on div "Postkast 7" at bounding box center [449, 20] width 65 height 42
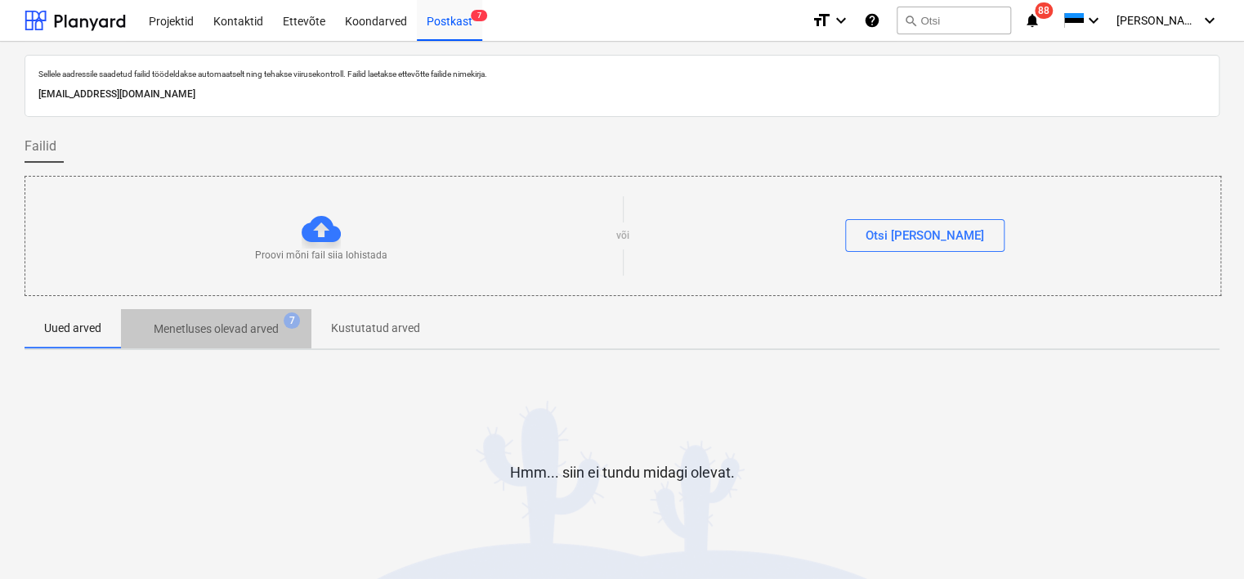
click at [241, 337] on p "Menetluses olevad arved" at bounding box center [216, 328] width 125 height 17
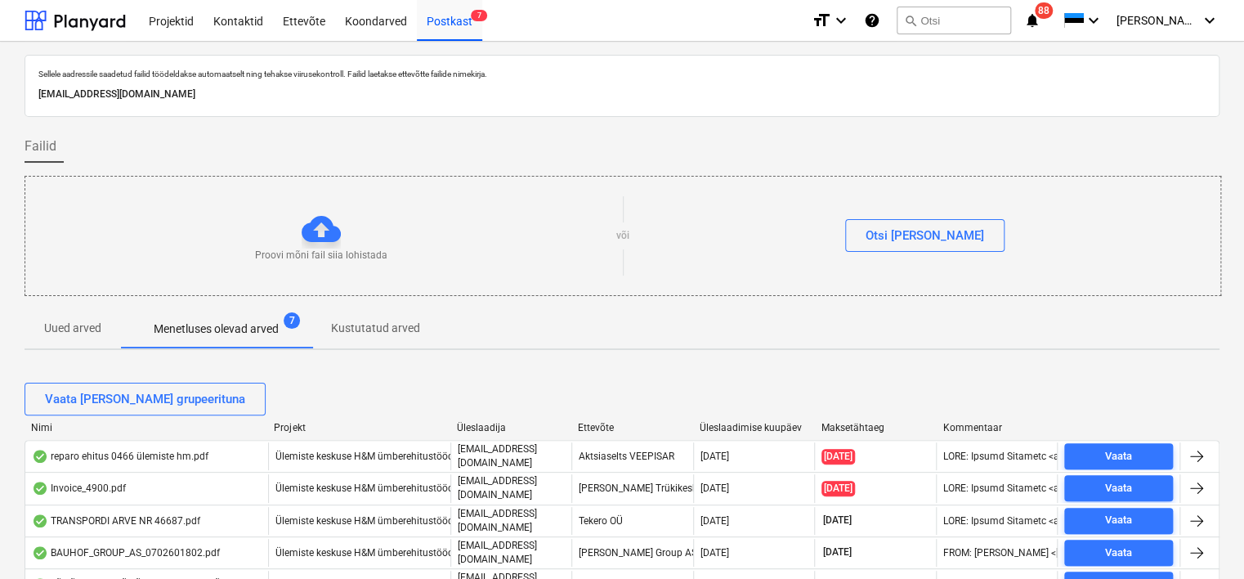
scroll to position [253, 0]
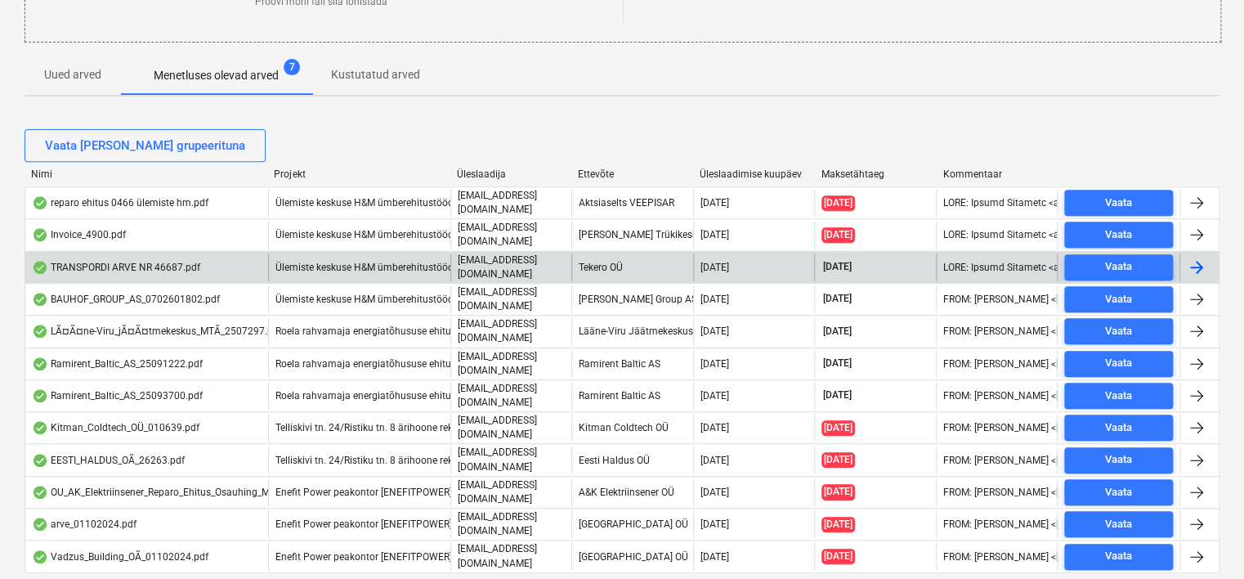
click at [131, 265] on div "TRANSPORDI ARVE NR 46687.pdf" at bounding box center [116, 267] width 168 height 13
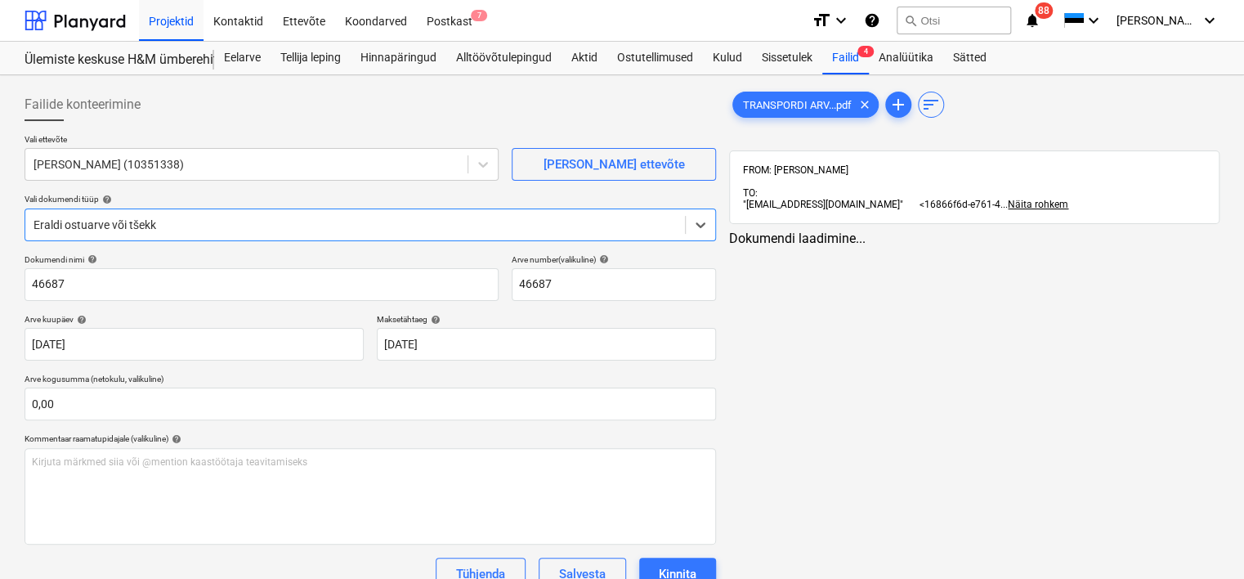
type input "46687"
type input "[DATE]"
click at [449, 21] on div "Postkast 7" at bounding box center [449, 20] width 65 height 42
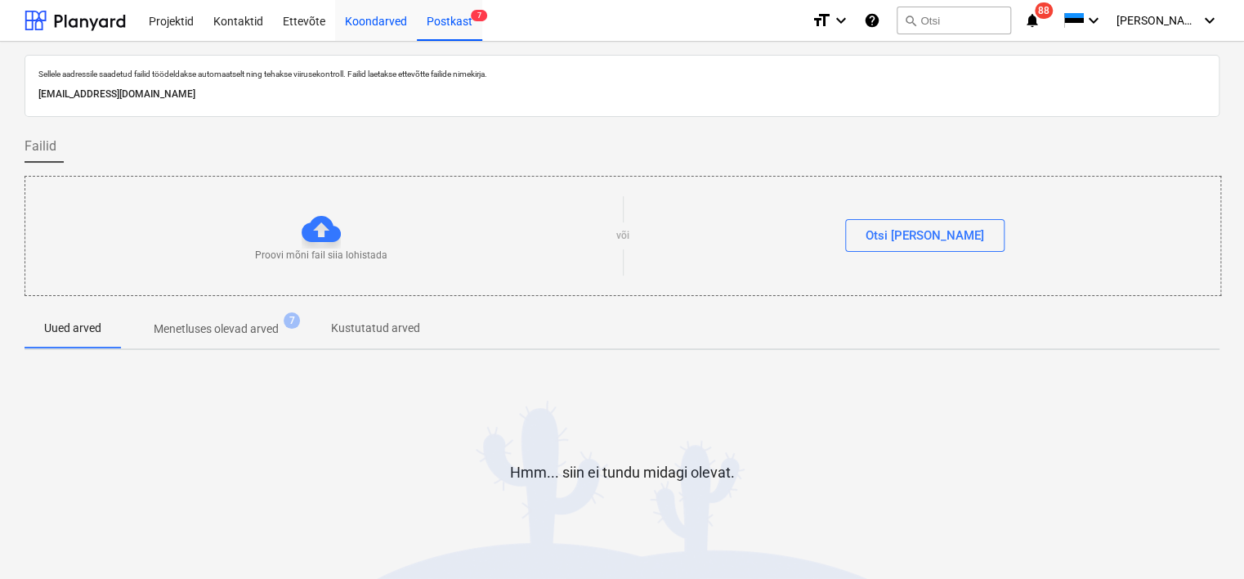
click at [360, 27] on div "Koondarved" at bounding box center [376, 20] width 82 height 42
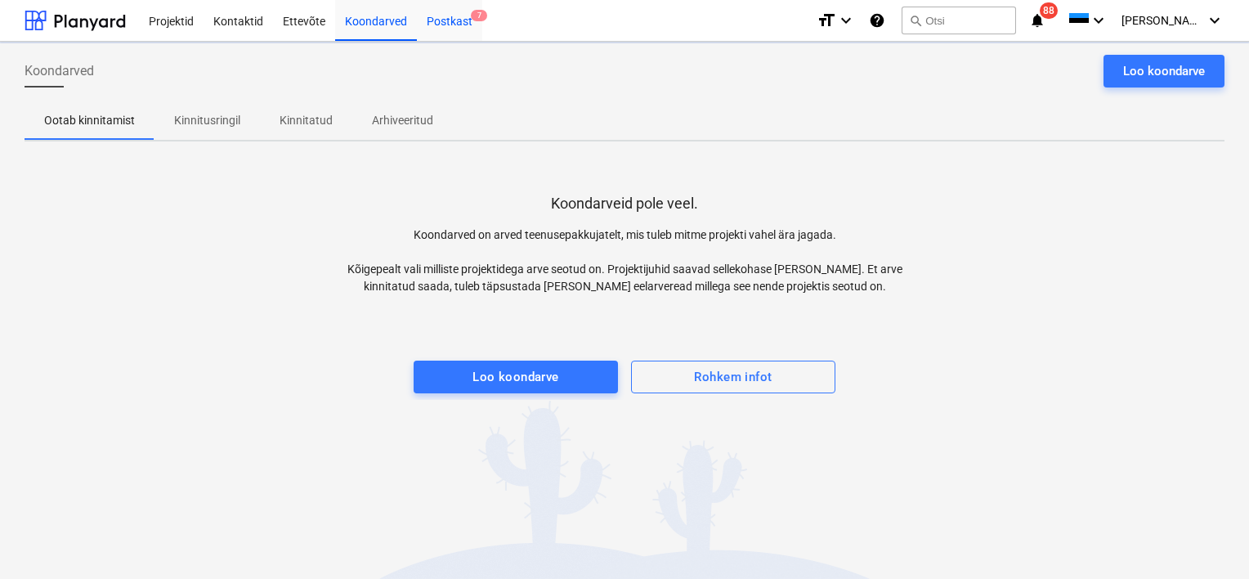
click at [435, 21] on div "Postkast 7" at bounding box center [449, 20] width 65 height 42
